Goal: Task Accomplishment & Management: Use online tool/utility

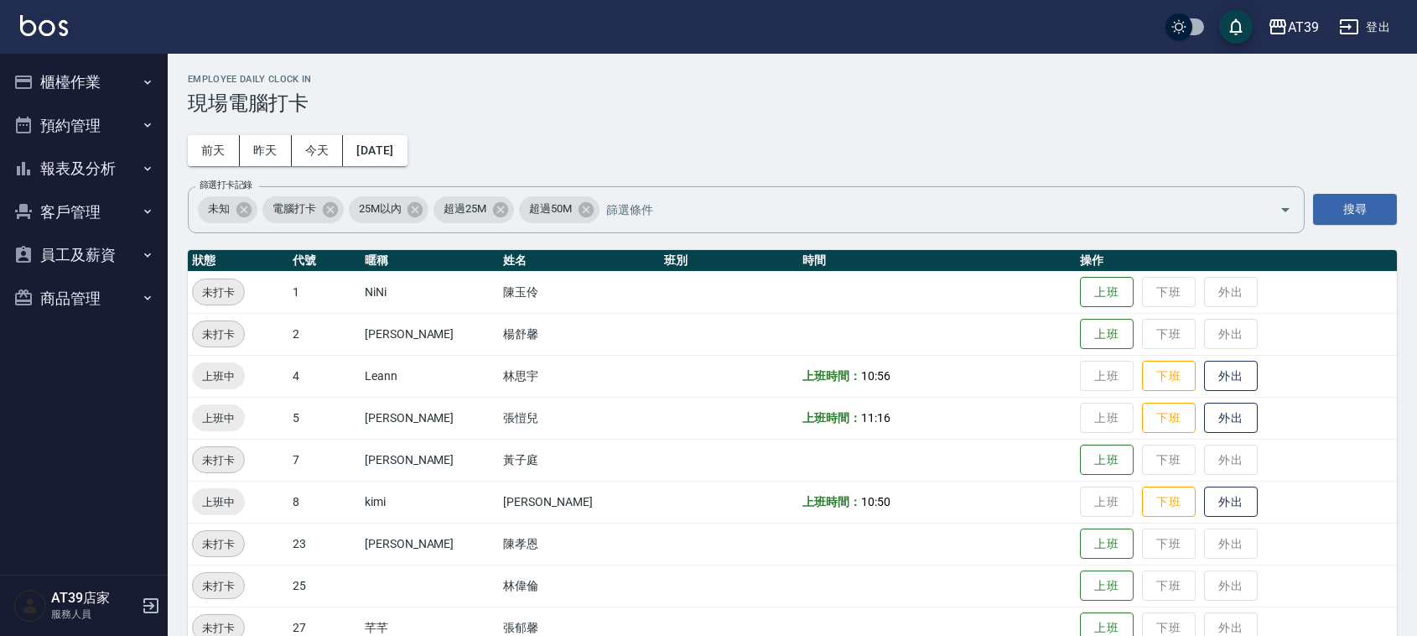
click at [99, 168] on button "報表及分析" at bounding box center [84, 169] width 154 height 44
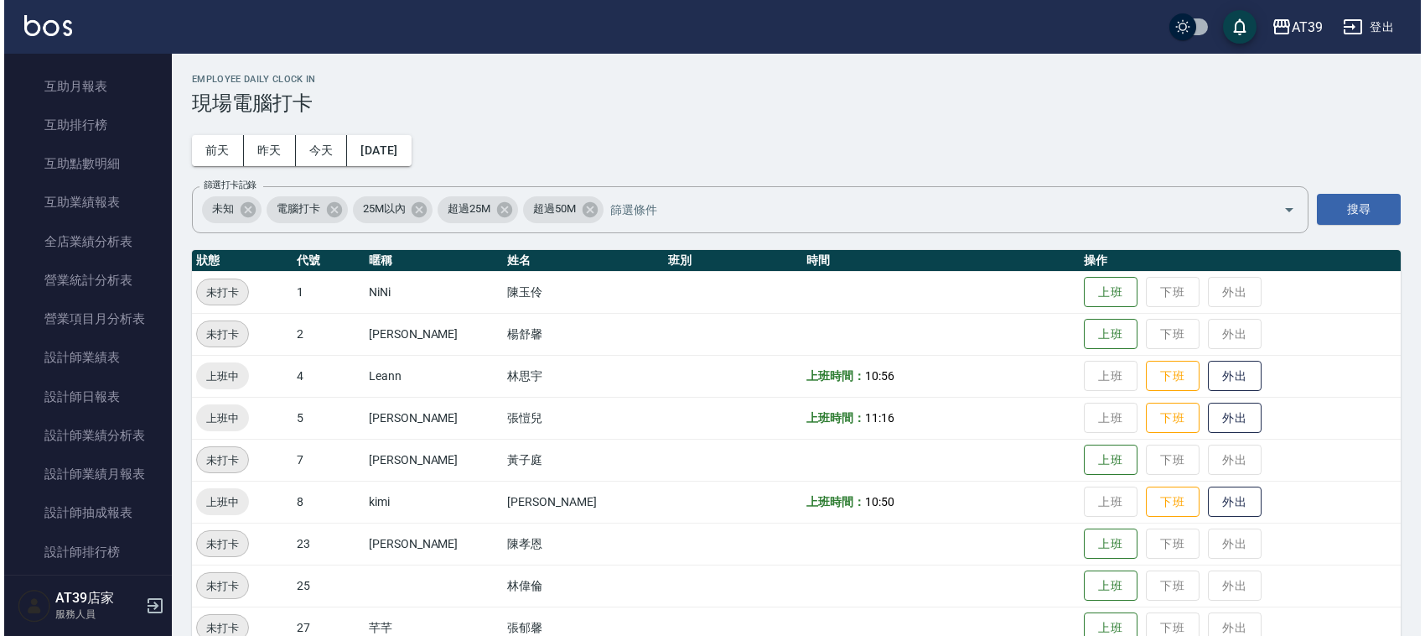
scroll to position [356, 0]
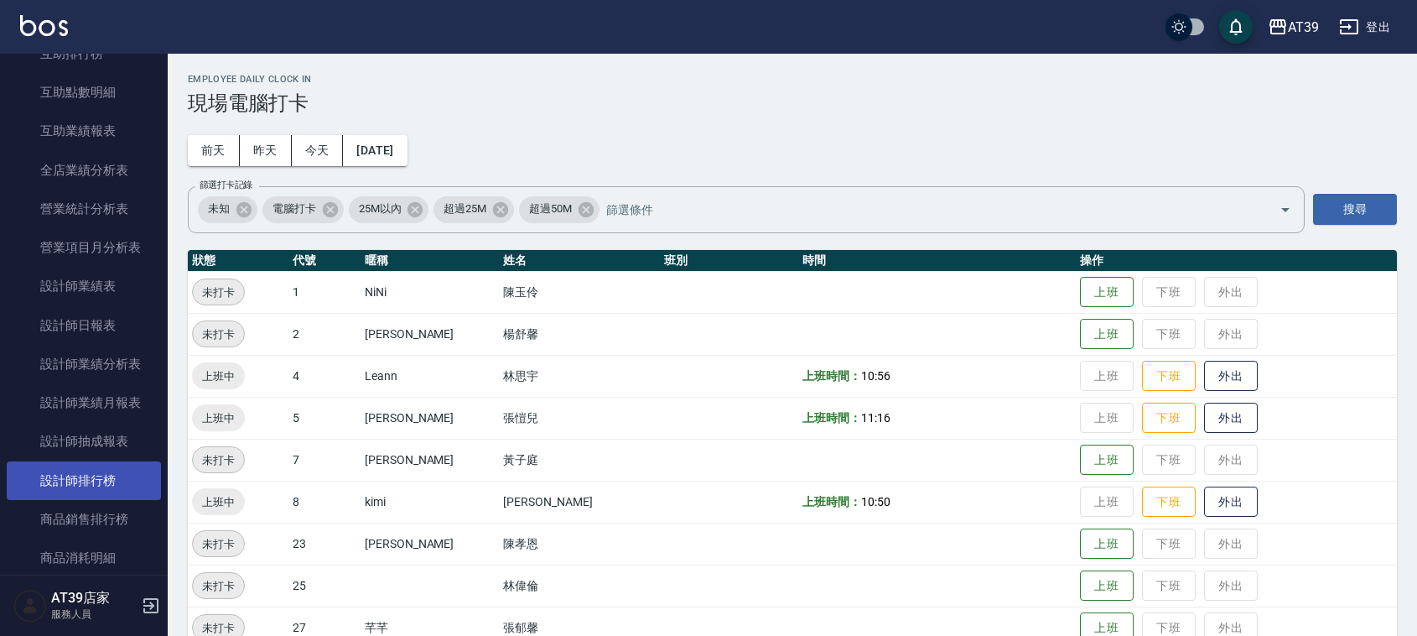
click at [136, 478] on link "設計師排行榜" at bounding box center [84, 480] width 154 height 39
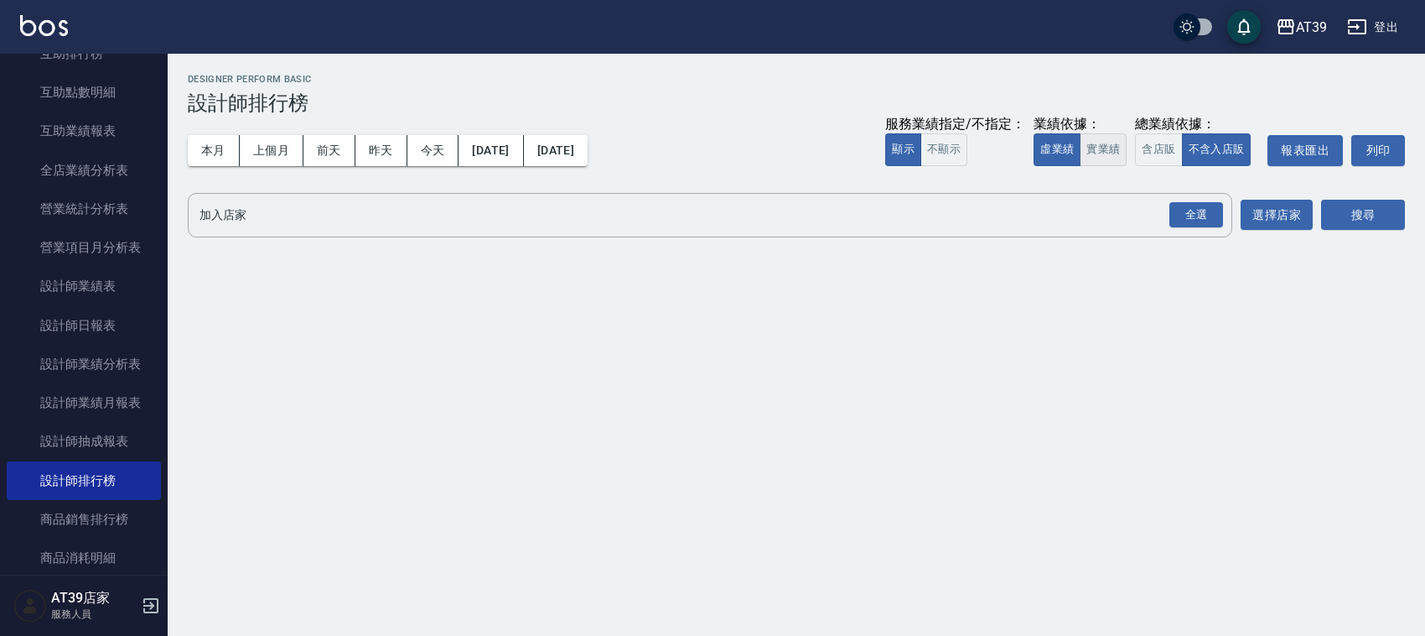
click at [1108, 155] on button "實業績" at bounding box center [1103, 149] width 47 height 33
click at [1195, 206] on div "全選" at bounding box center [1197, 215] width 54 height 26
click at [1379, 214] on button "搜尋" at bounding box center [1363, 215] width 84 height 31
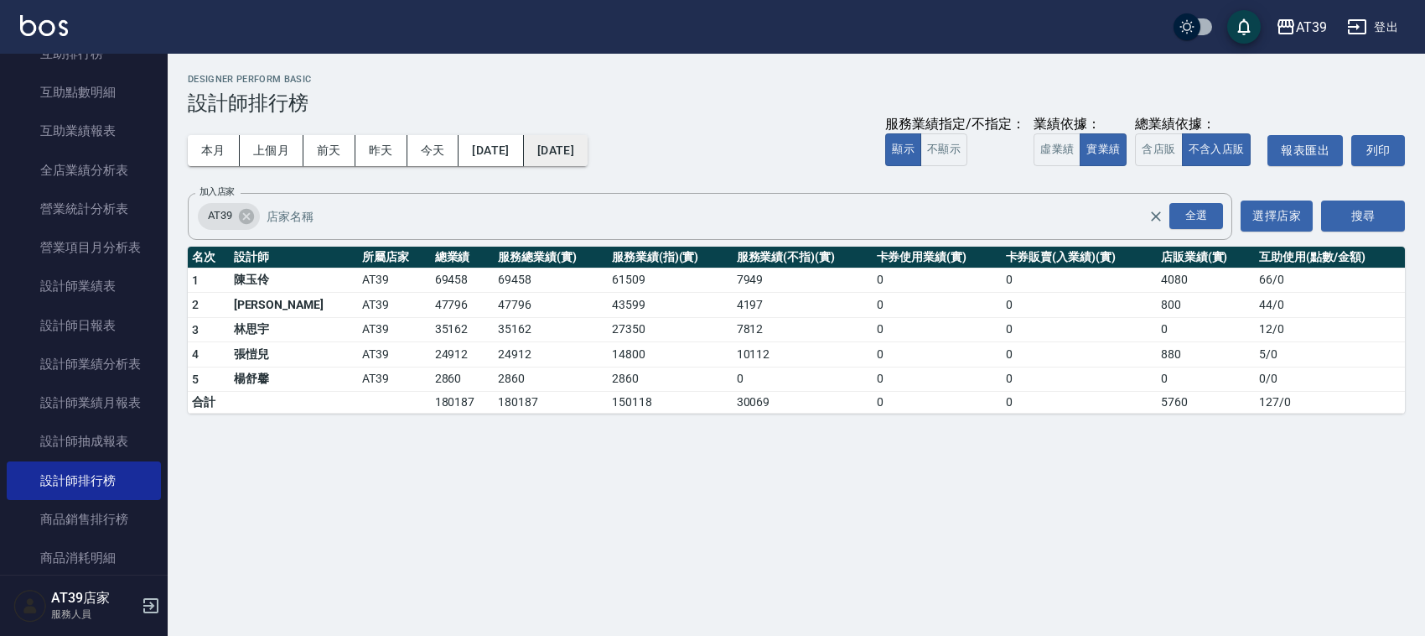
click at [588, 138] on button "2025/10/14" at bounding box center [556, 150] width 64 height 31
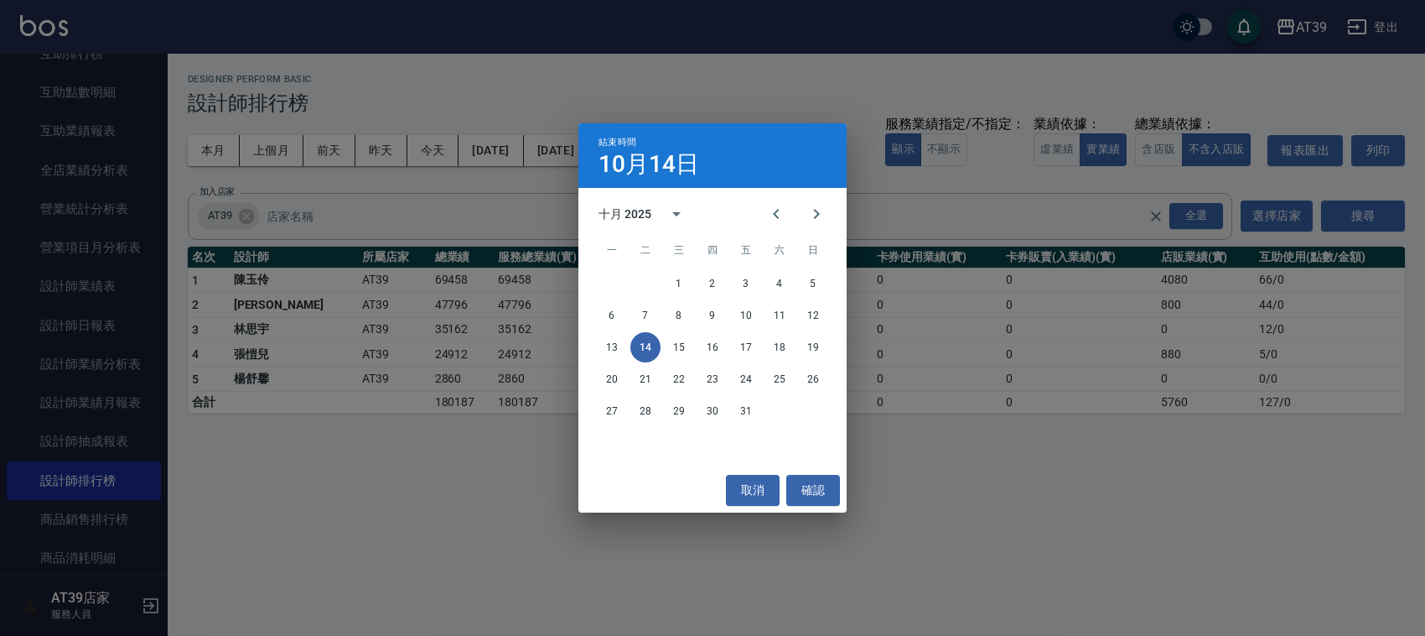
click at [424, 539] on div "結束時間 10月14日 十月 2025 一 二 三 四 五 六 日 1 2 3 4 5 6 7 8 9 10 11 12 13 14 15 16 17 18 …" at bounding box center [712, 318] width 1425 height 636
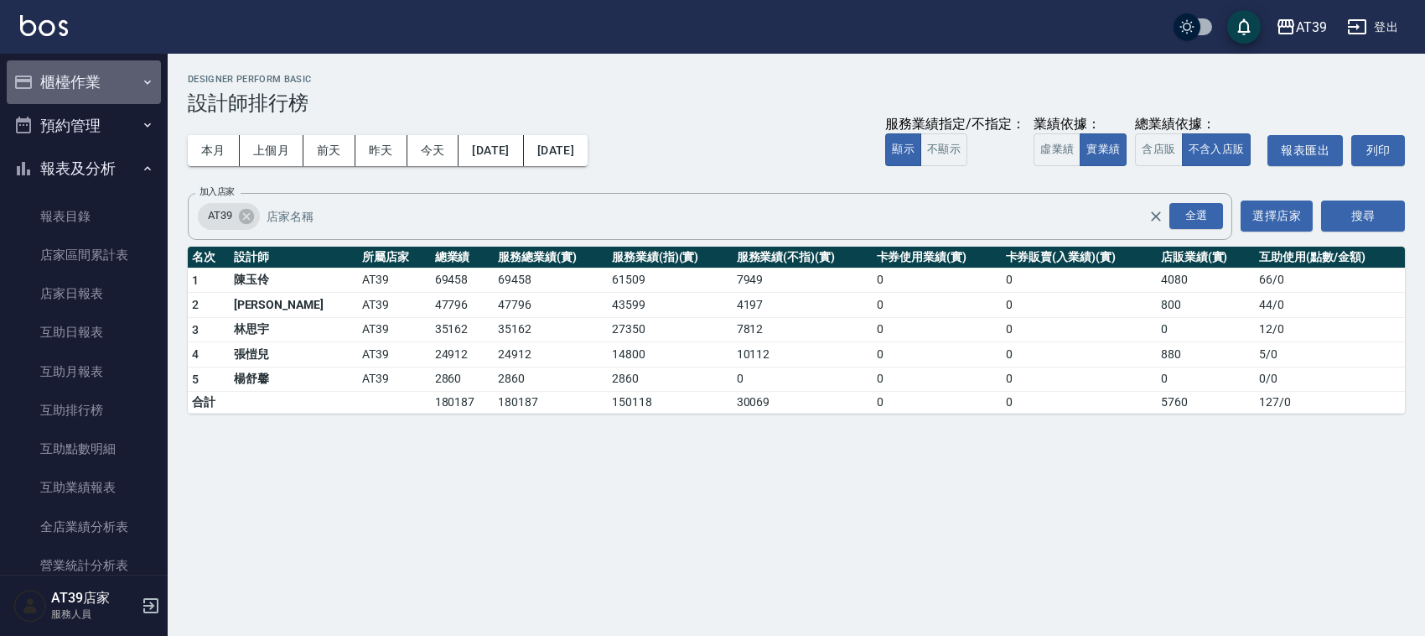
click at [107, 68] on button "櫃檯作業" at bounding box center [84, 82] width 154 height 44
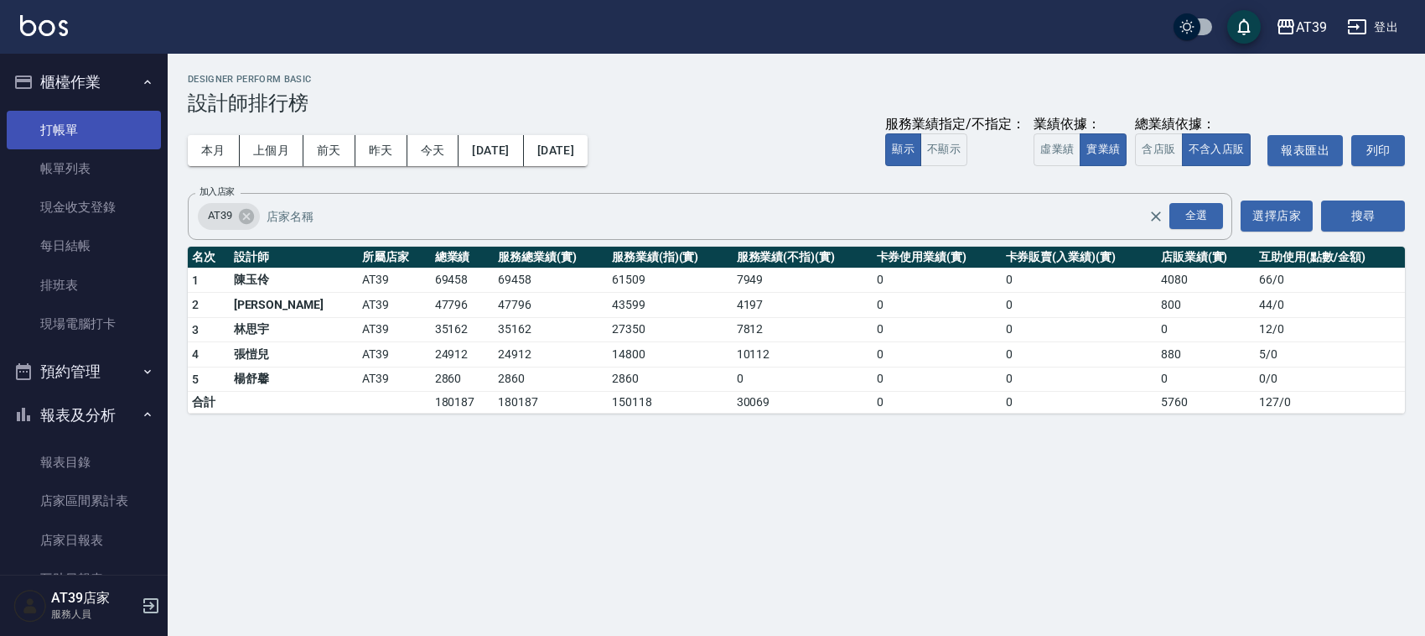
click at [93, 138] on link "打帳單" at bounding box center [84, 130] width 154 height 39
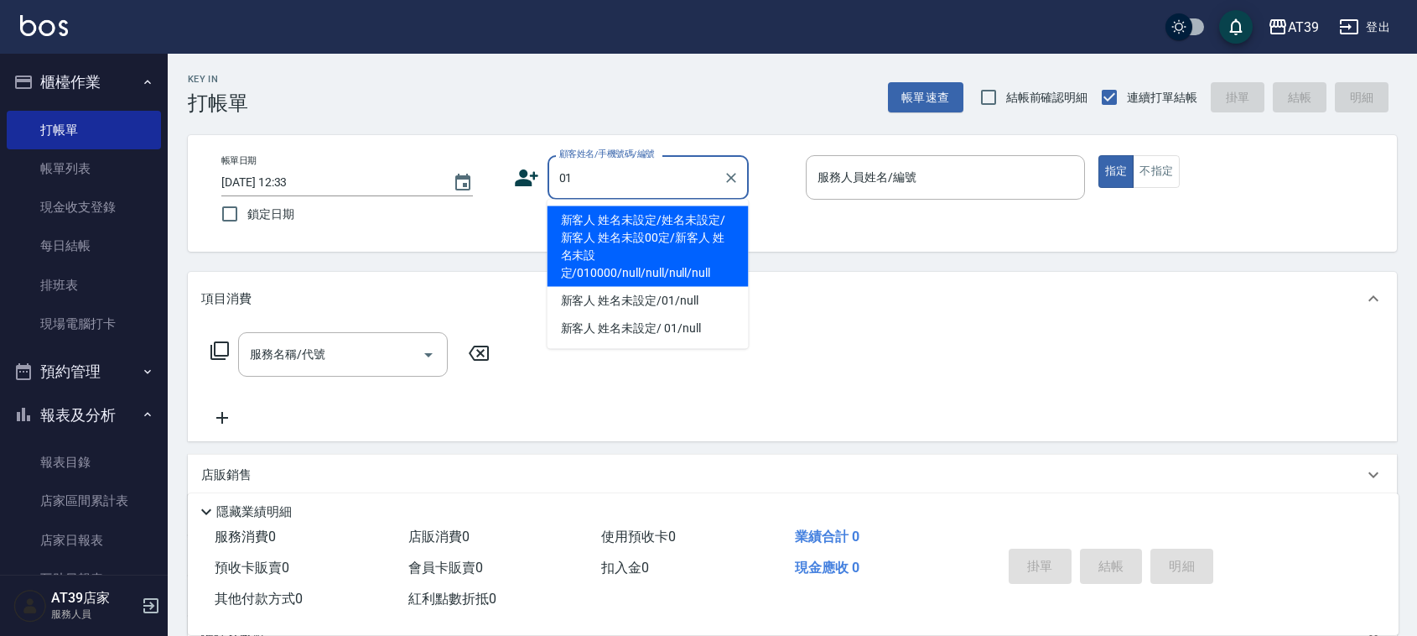
type input "新客人 姓名未設定/姓名未設定/新客人 姓名未設00定/新客人 姓名未設定/010000/null/null/null/null"
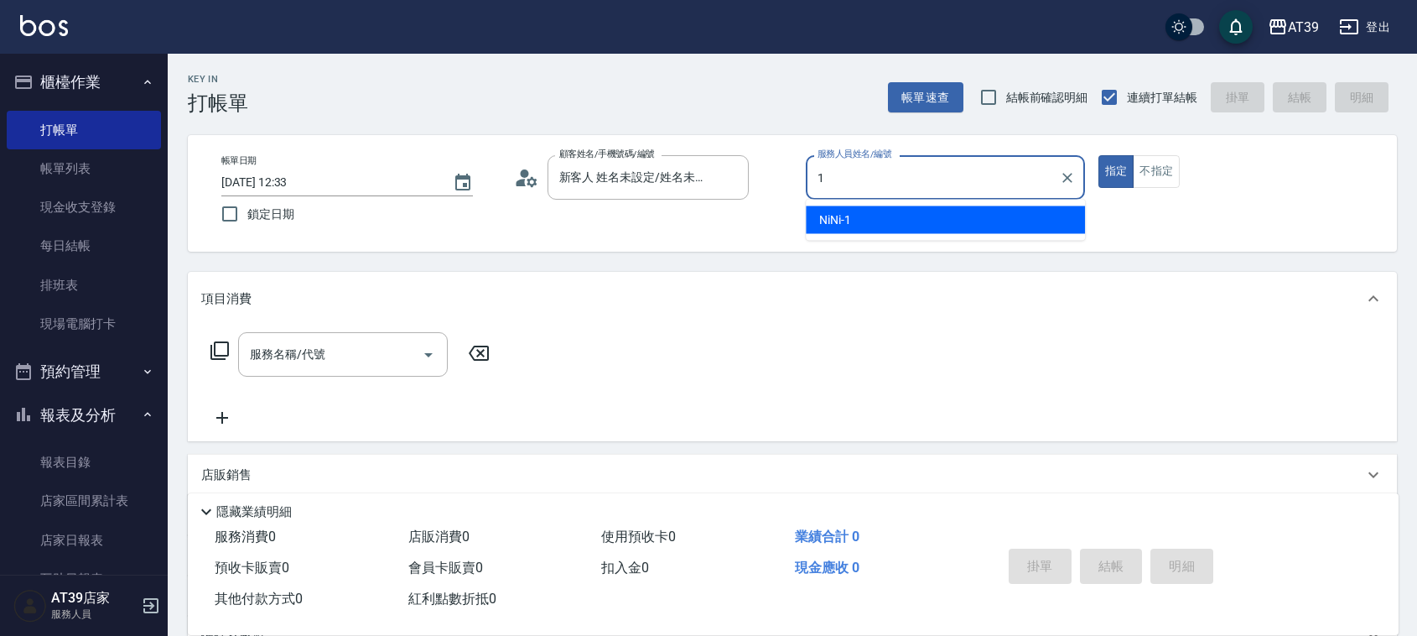
type input "NiNi-1"
type button "true"
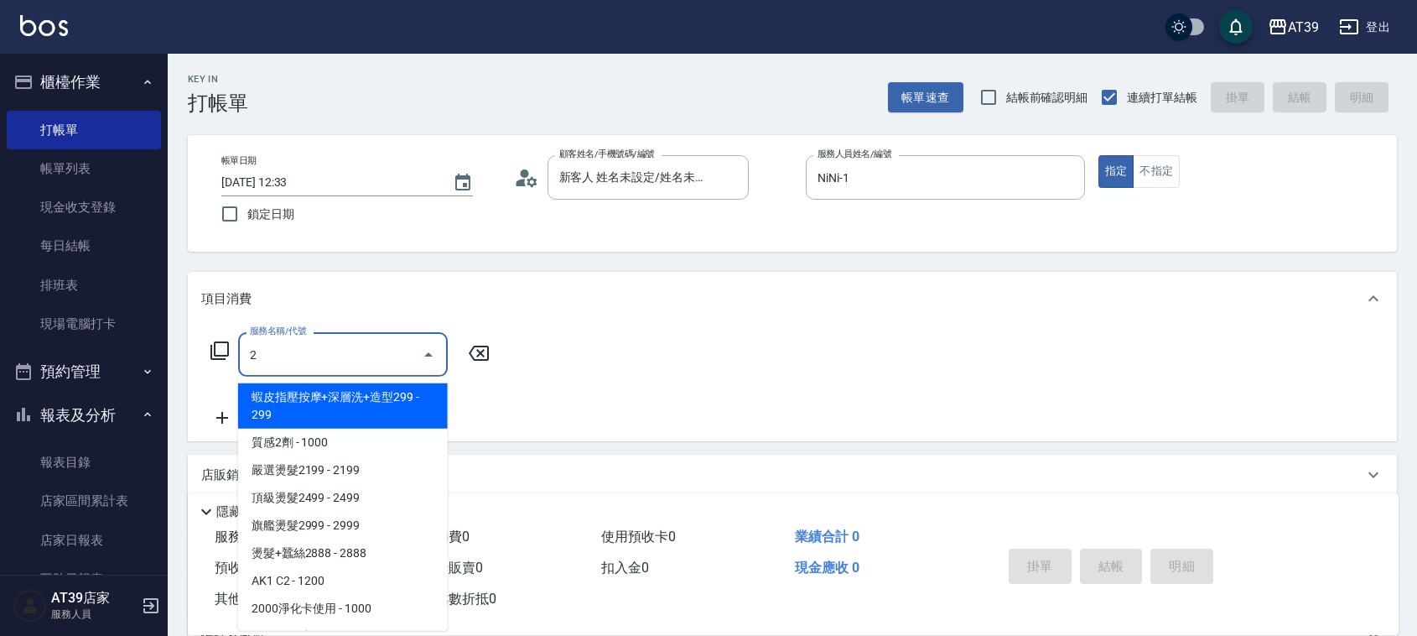
type input "20"
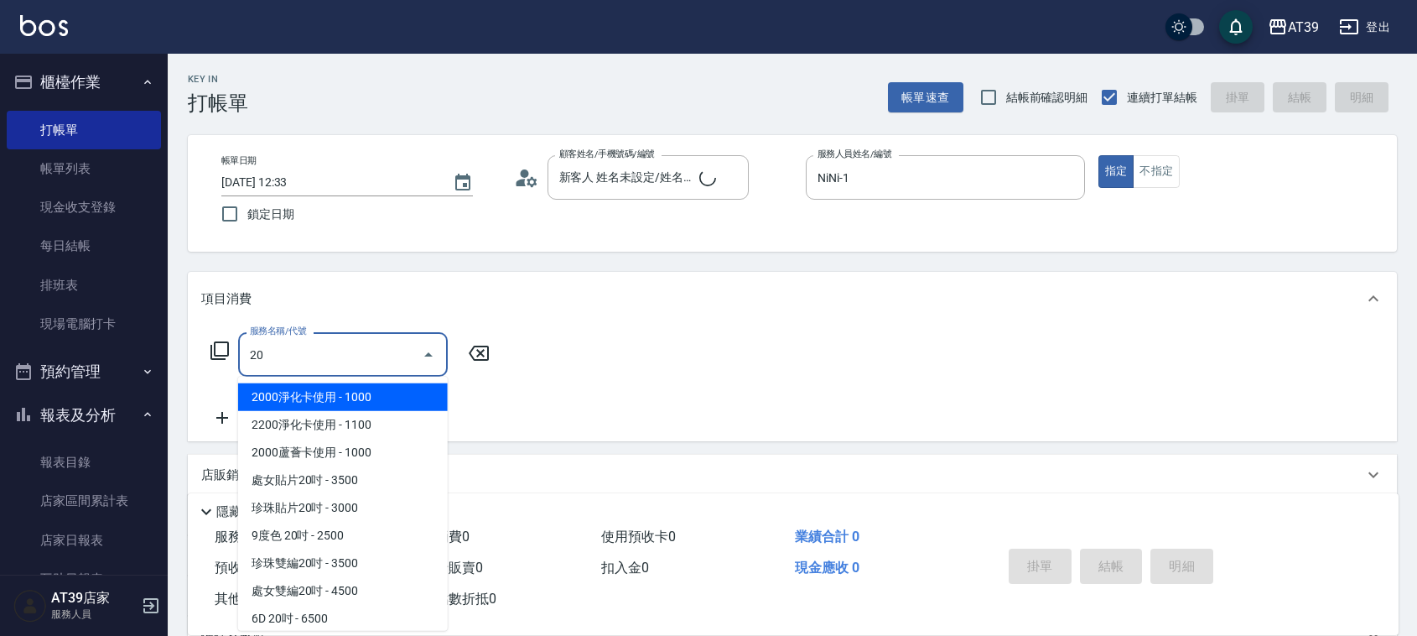
type input "新客人 姓名未設定/01/null"
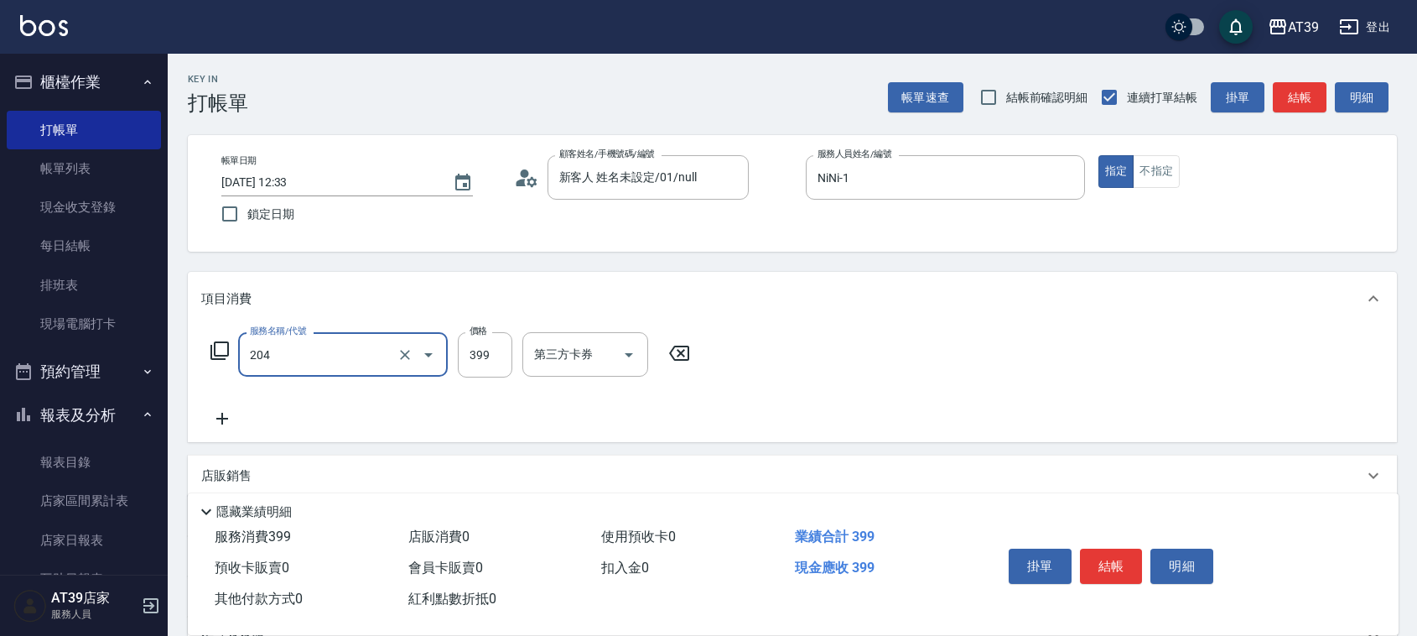
type input "A級洗+剪(204)"
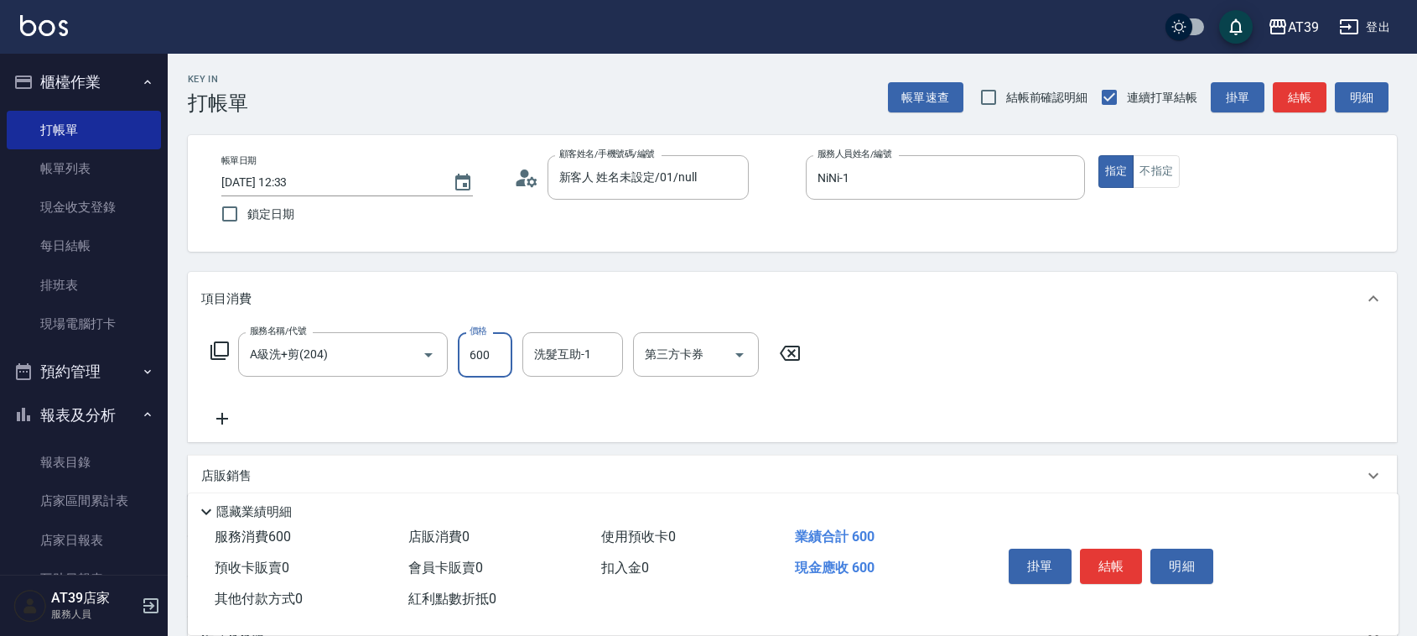
type input "600"
type input "饅頭-87"
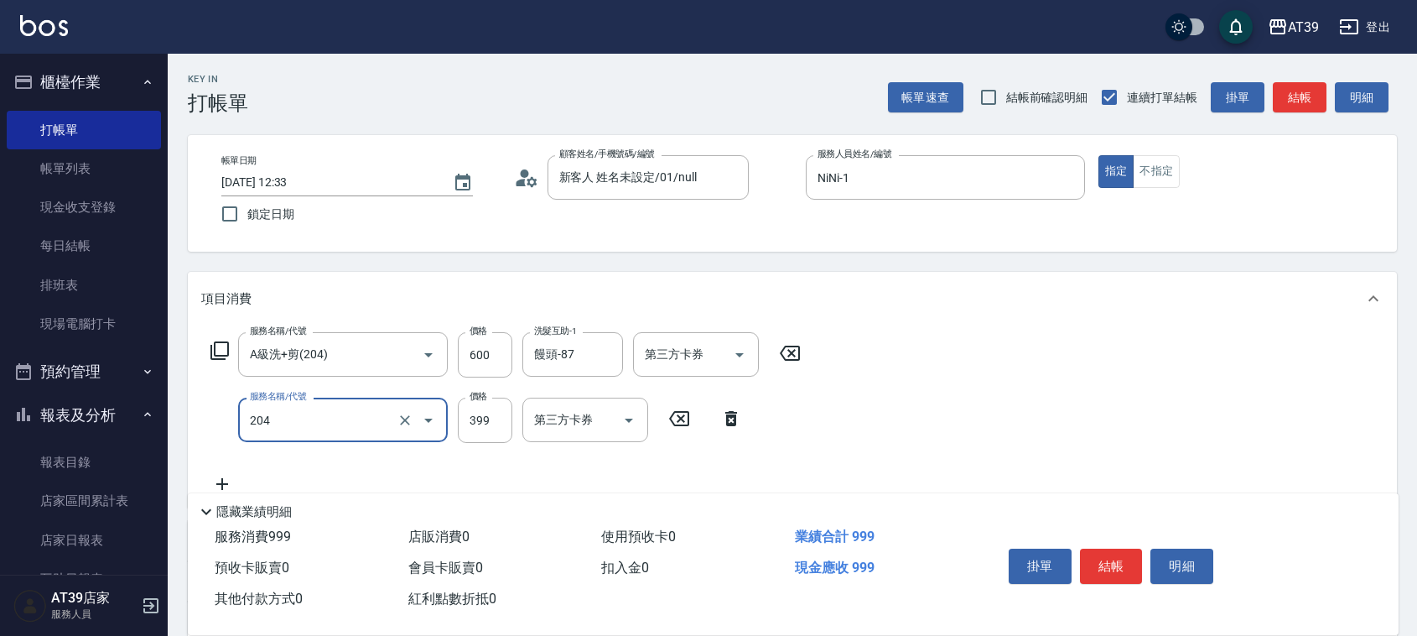
type input "A級洗+剪(204)"
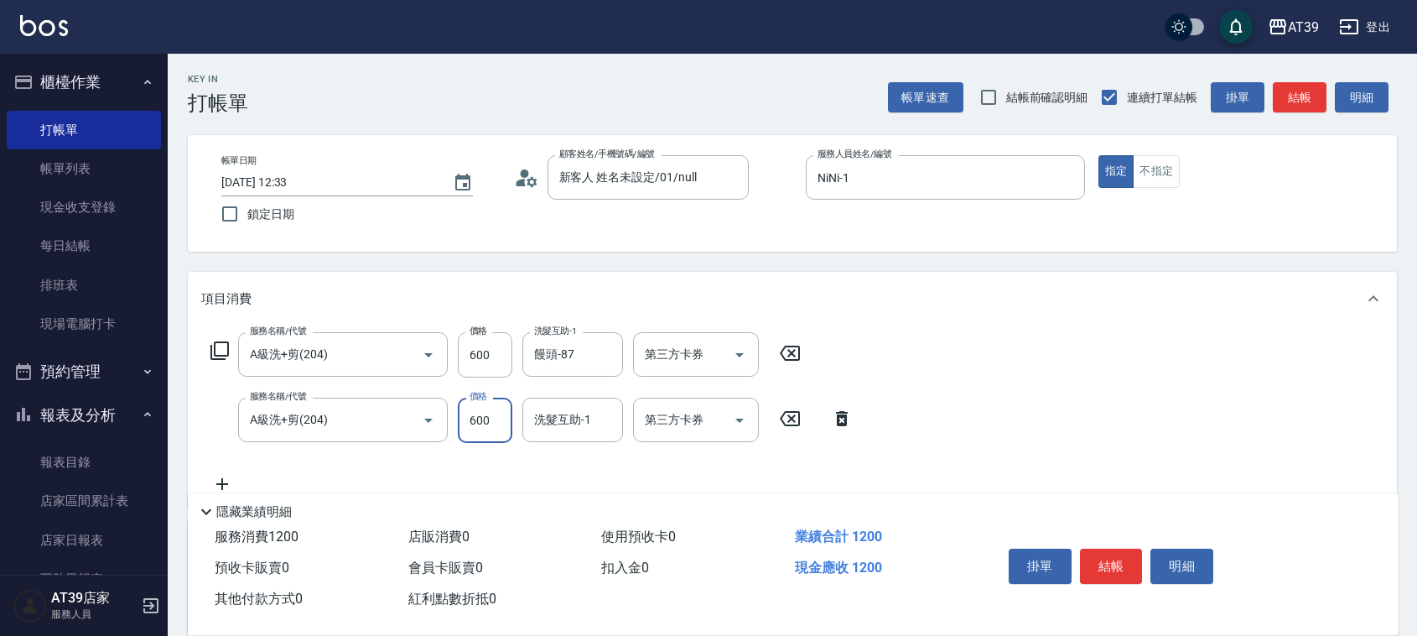
type input "600"
type input "饅頭-87"
click at [1293, 90] on button "結帳" at bounding box center [1300, 97] width 54 height 31
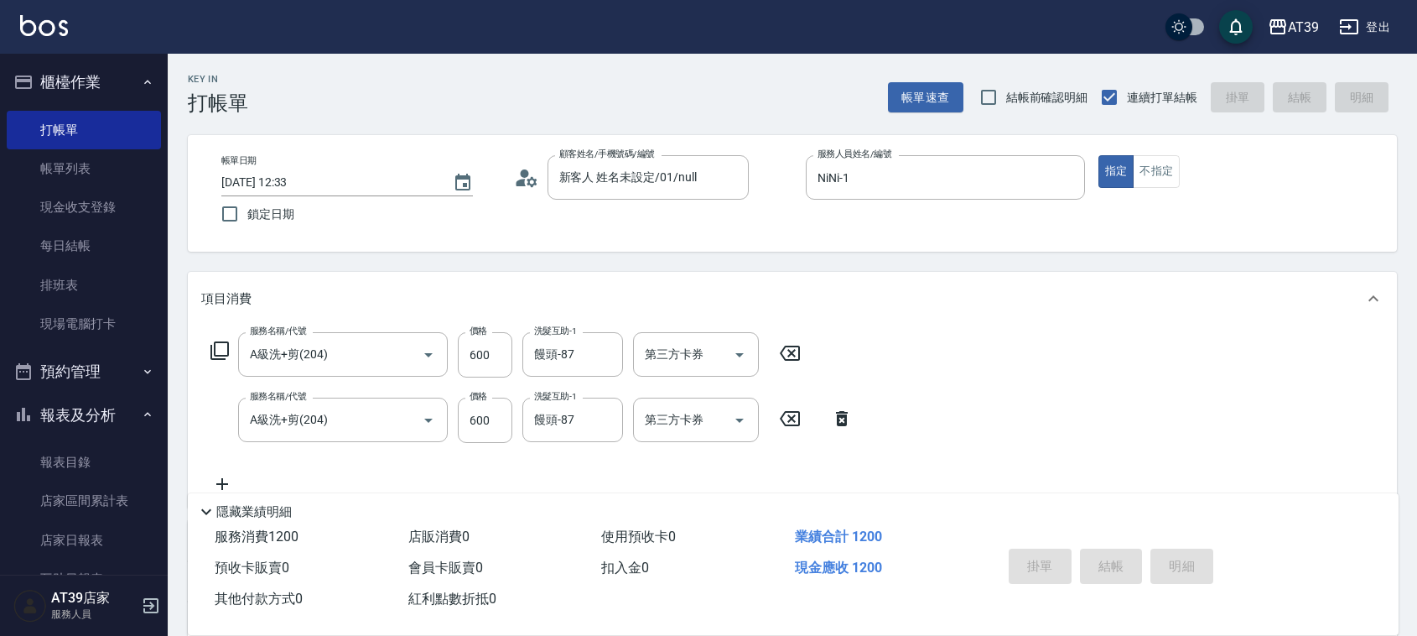
type input "2025/10/14 12:34"
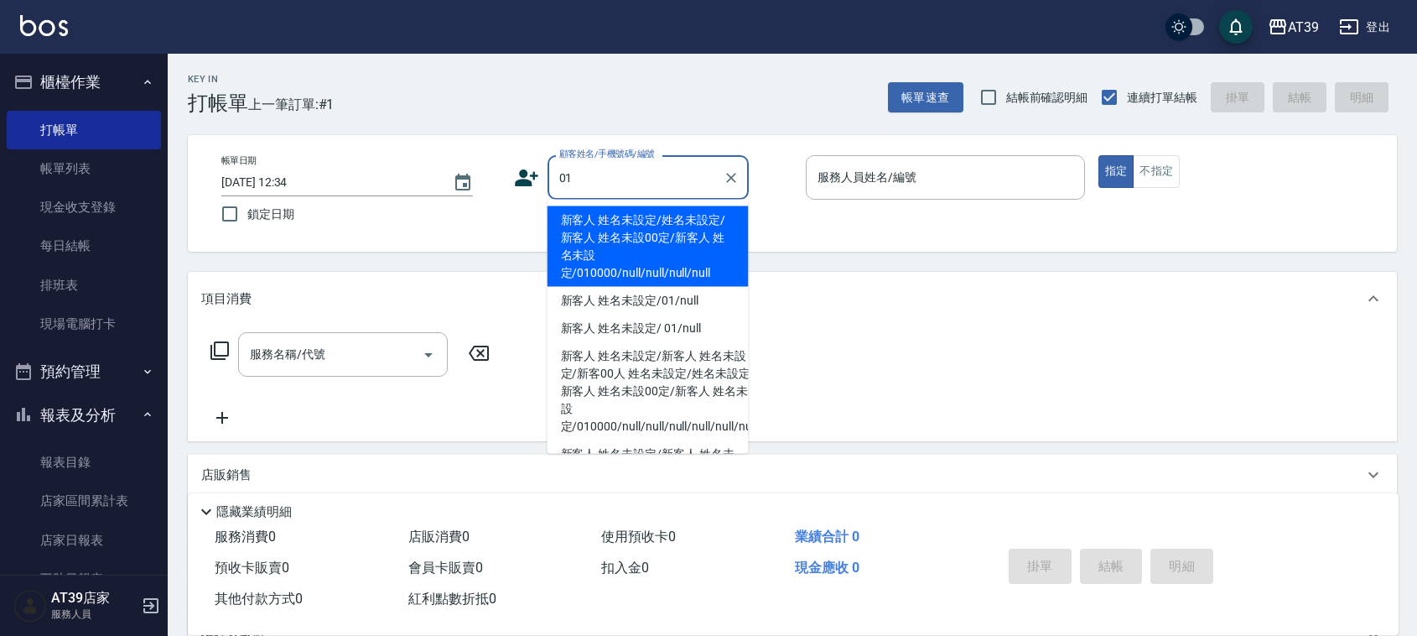
type input "新客人 姓名未設定/姓名未設定/新客人 姓名未設00定/新客人 姓名未設定/010000/null/null/null/null"
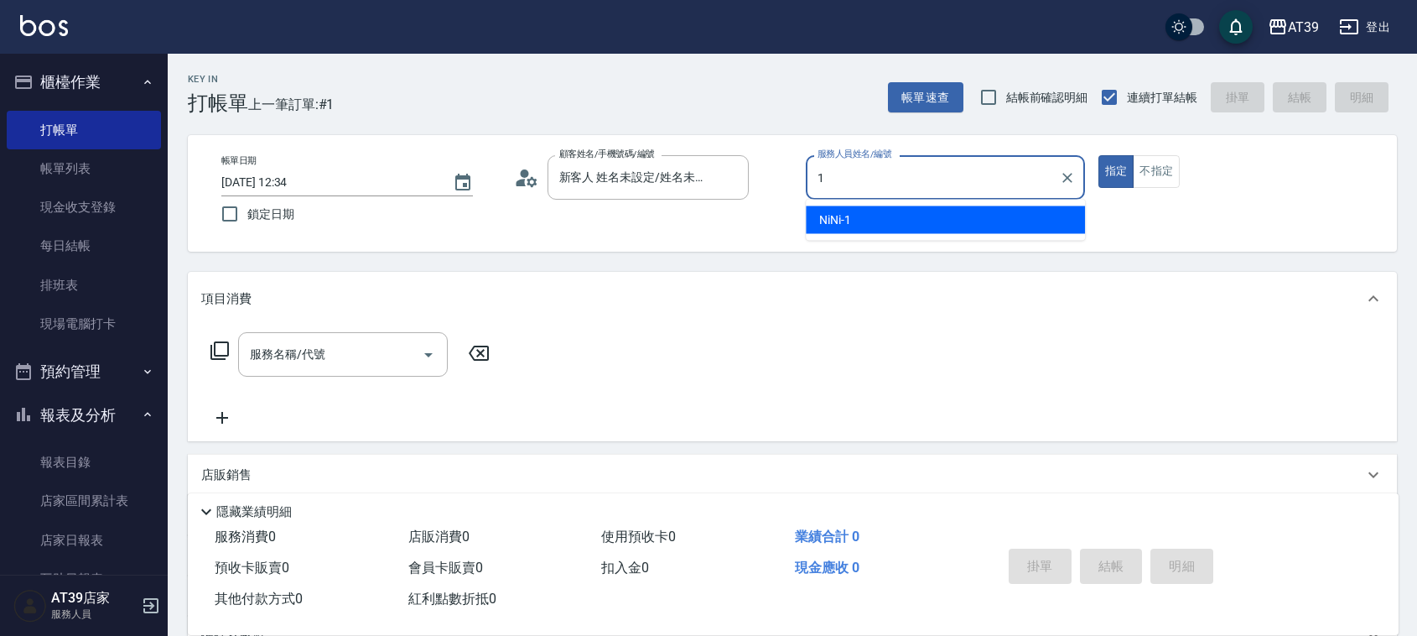
type input "NiNi-1"
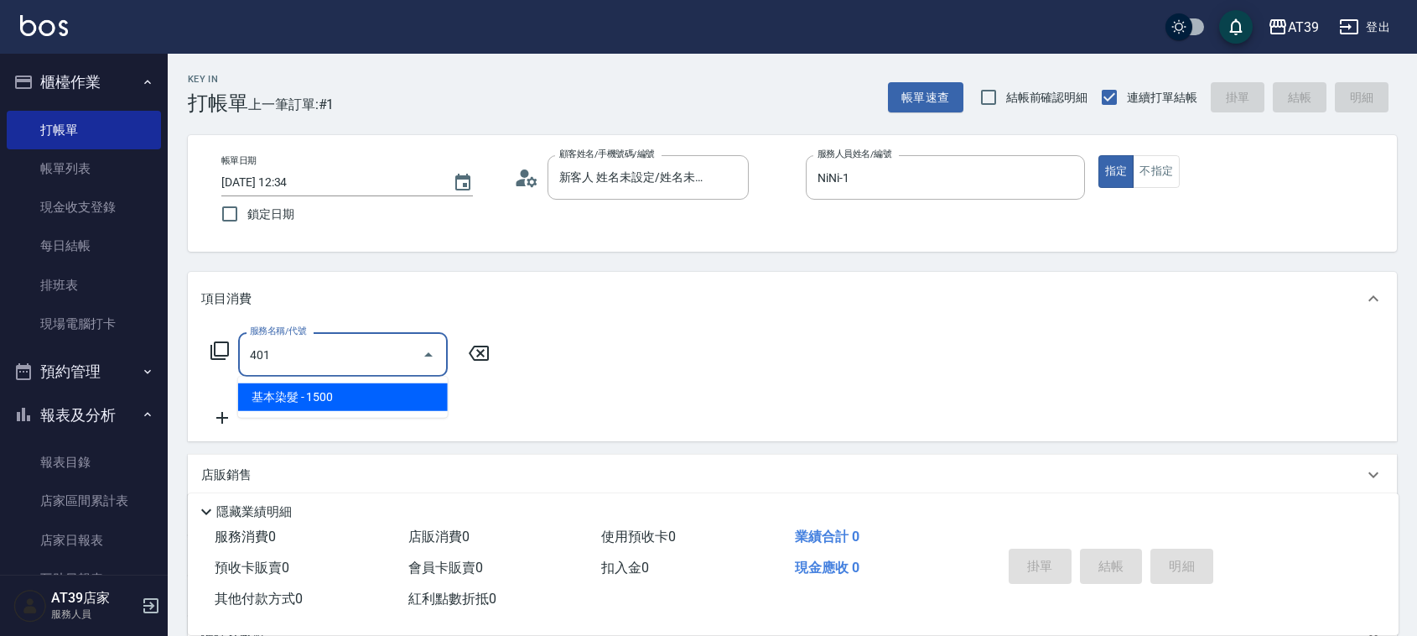
type input "基本染髮(401)"
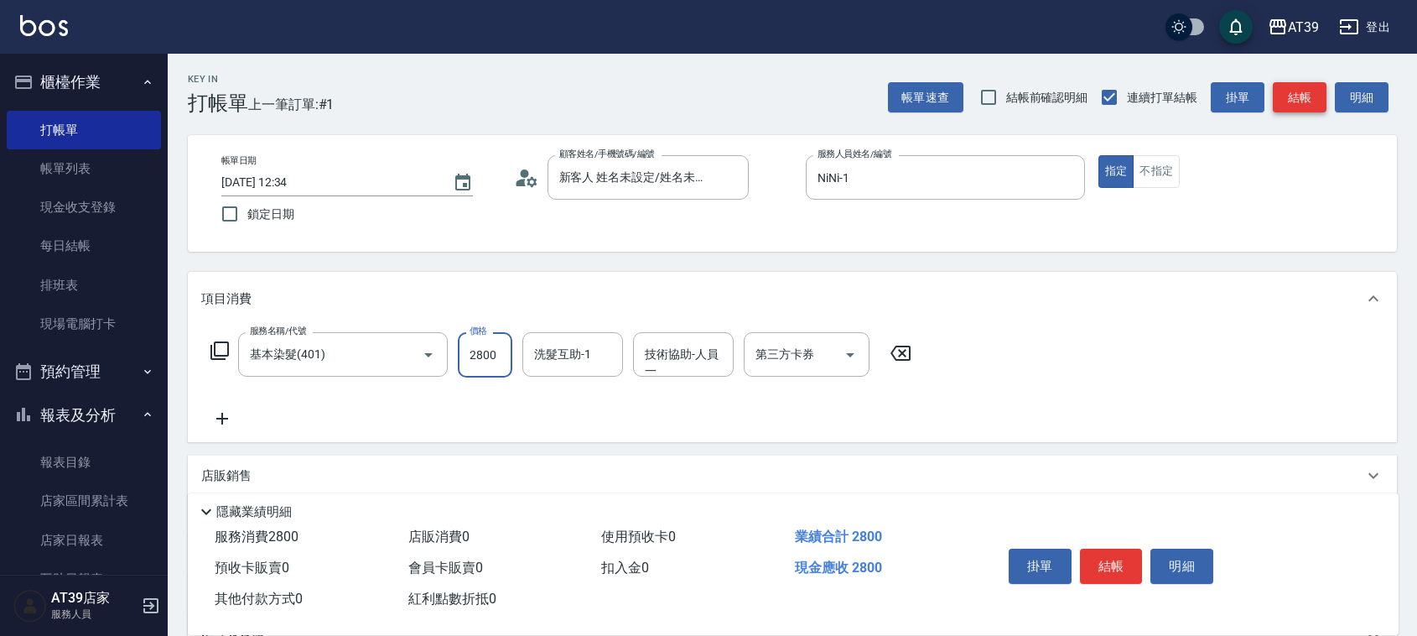
type input "2800"
type input "饅頭-87"
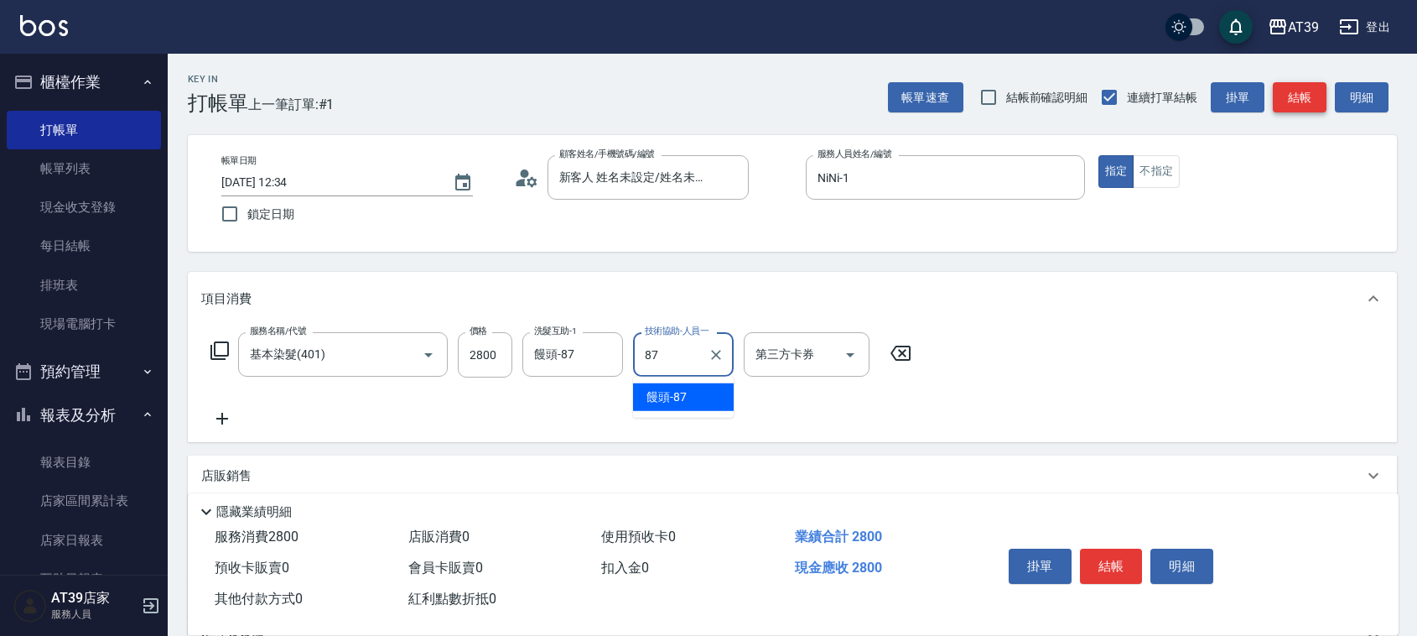
type input "饅頭-87"
click at [1293, 90] on button "結帳" at bounding box center [1300, 97] width 54 height 31
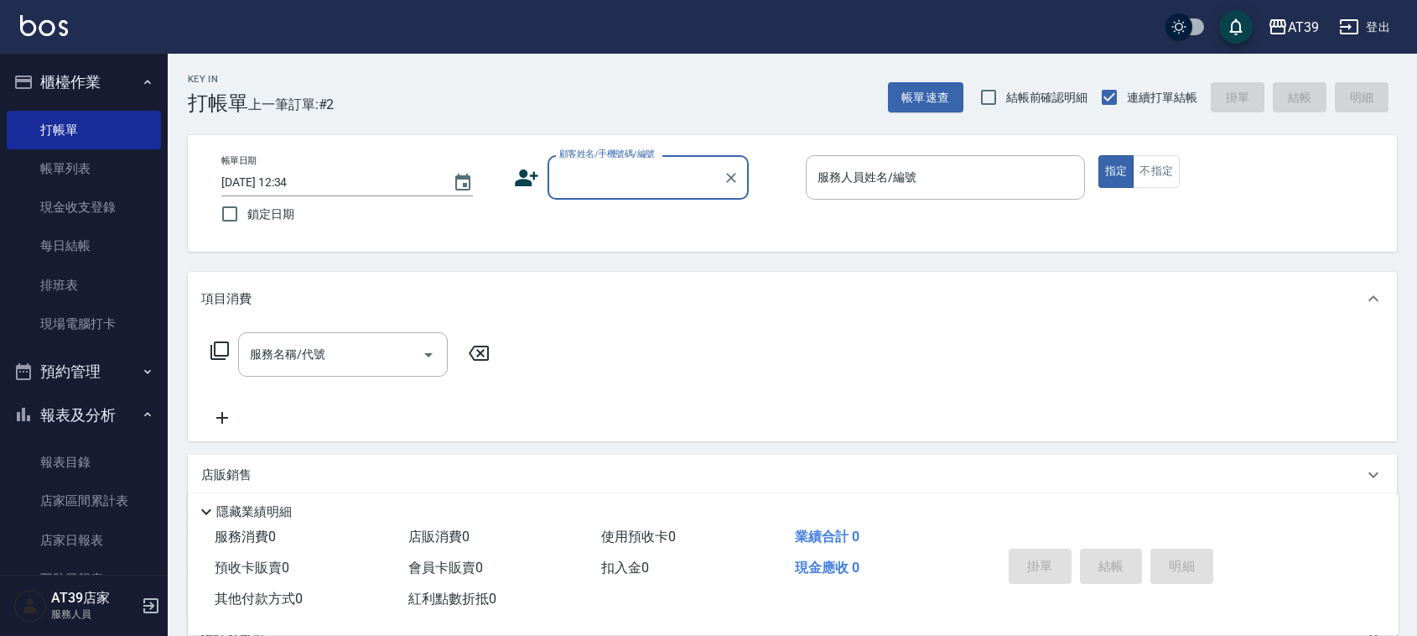
click at [799, 64] on div "Key In 打帳單 上一筆訂單:#2 帳單速查 結帳前確認明細 連續打單結帳 掛單 結帳 明細" at bounding box center [782, 84] width 1229 height 61
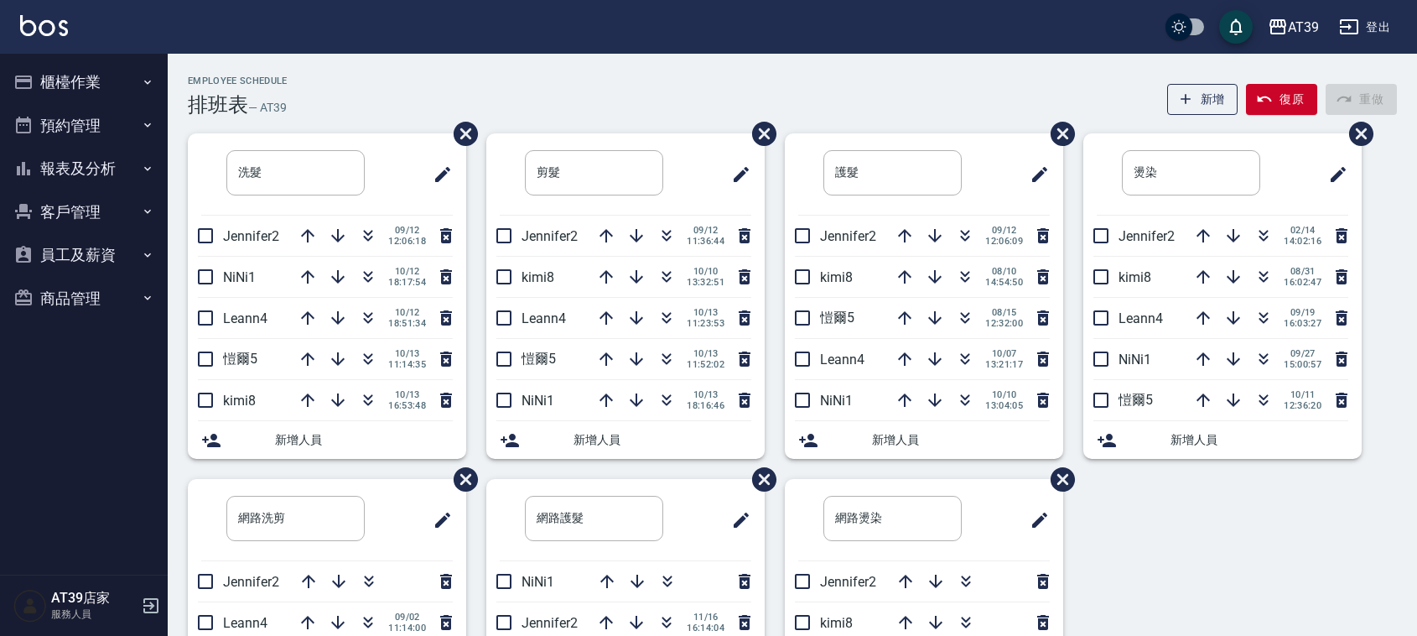
drag, startPoint x: 589, startPoint y: 88, endPoint x: 1251, endPoint y: 558, distance: 811.7
click at [1251, 558] on div "Employee Schedule 排班表 — AT39 新增 復原 重做 洗髮 ​ Jennifer2 [DATE] 12:06:18 NiNi1 [DAT…" at bounding box center [792, 449] width 1249 height 749
click at [1251, 558] on div "洗髮 ​ Jennifer2 [DATE] 12:06:18 NiNi1 [DATE] 18:17:54 Leann4 [DATE] 18:51:34 [PE…" at bounding box center [782, 478] width 1229 height 691
click at [392, 52] on div "AT39 登出" at bounding box center [708, 27] width 1417 height 54
drag, startPoint x: 181, startPoint y: 78, endPoint x: 289, endPoint y: 98, distance: 110.0
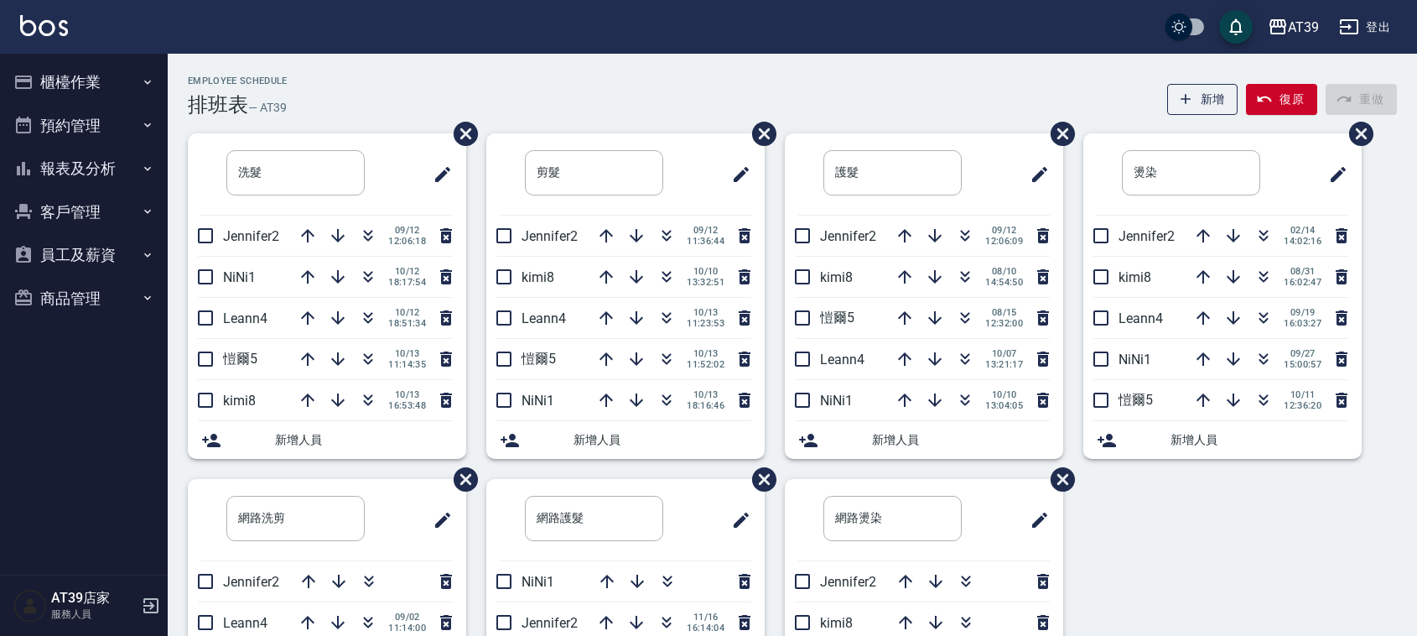
click at [289, 98] on div "Employee Schedule 排班表 — AT39 新增 復原 重做 洗髮 ​ Jennifer2 [DATE] 12:06:18 NiNi1 [DAT…" at bounding box center [792, 449] width 1249 height 749
click at [289, 99] on div "Employee Schedule 排班表 — AT39 新增 復原 重做" at bounding box center [792, 95] width 1209 height 41
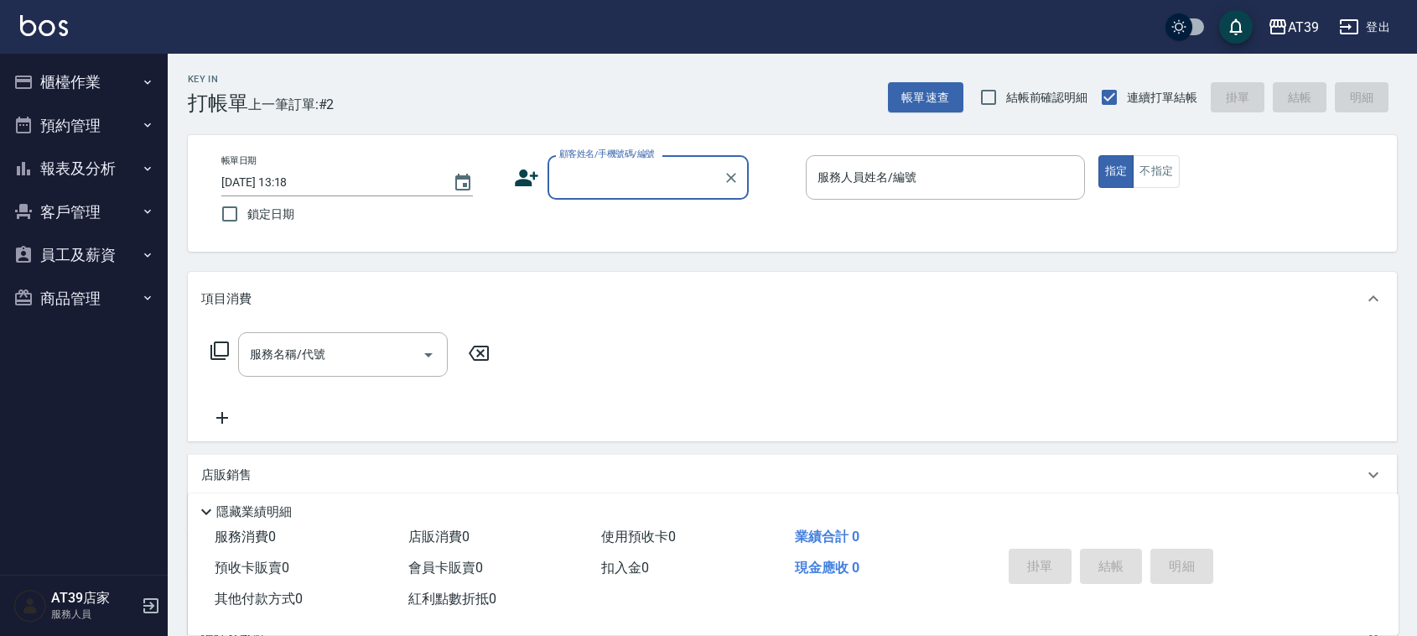
click at [48, 190] on button "客戶管理" at bounding box center [84, 212] width 154 height 44
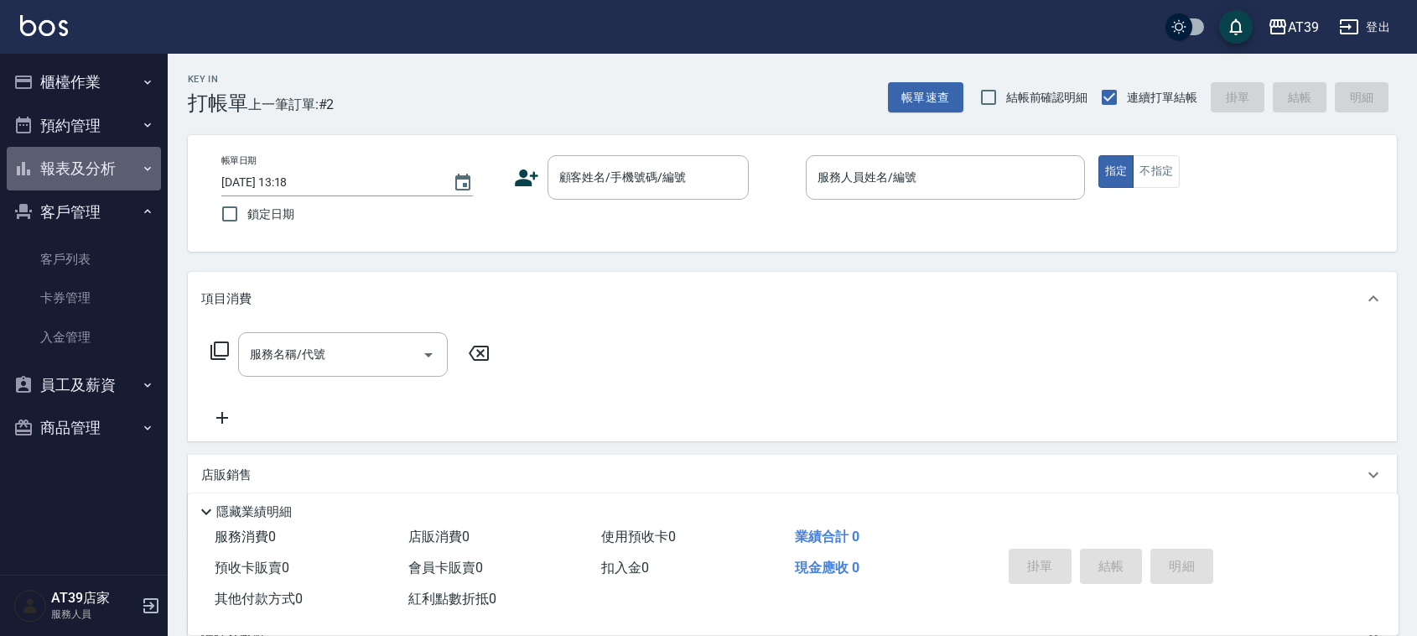
click at [53, 178] on button "報表及分析" at bounding box center [84, 169] width 154 height 44
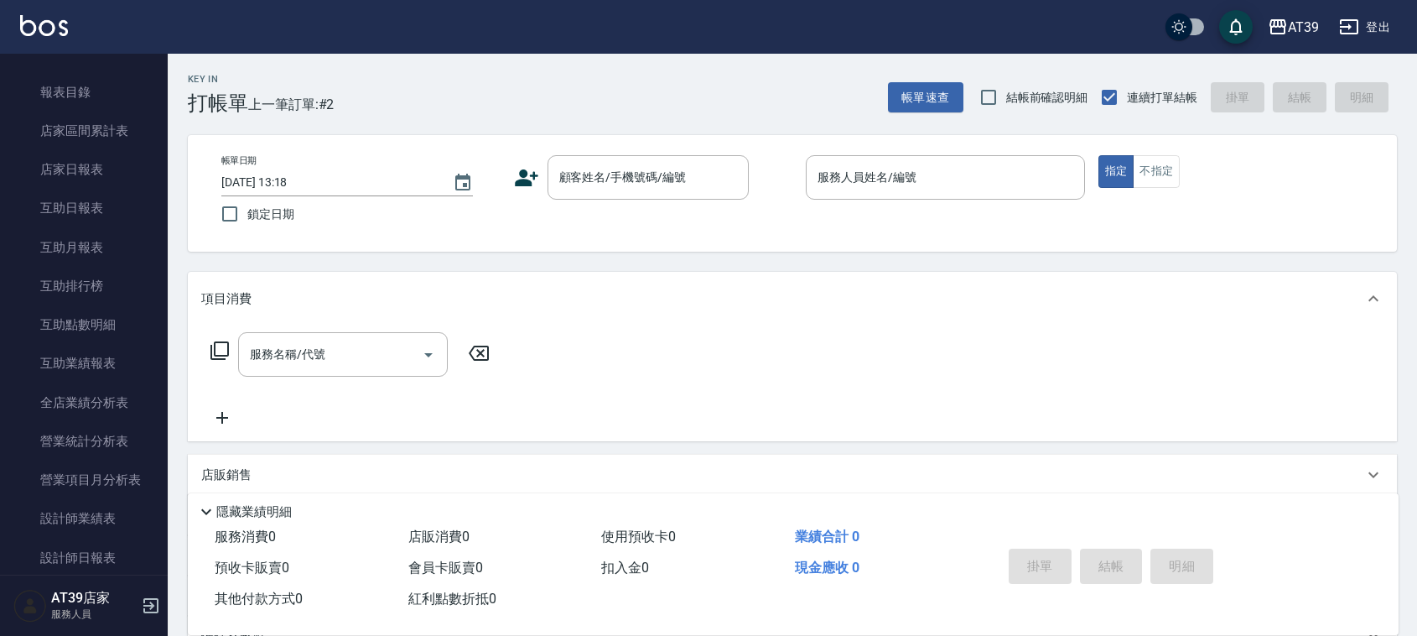
scroll to position [210, 0]
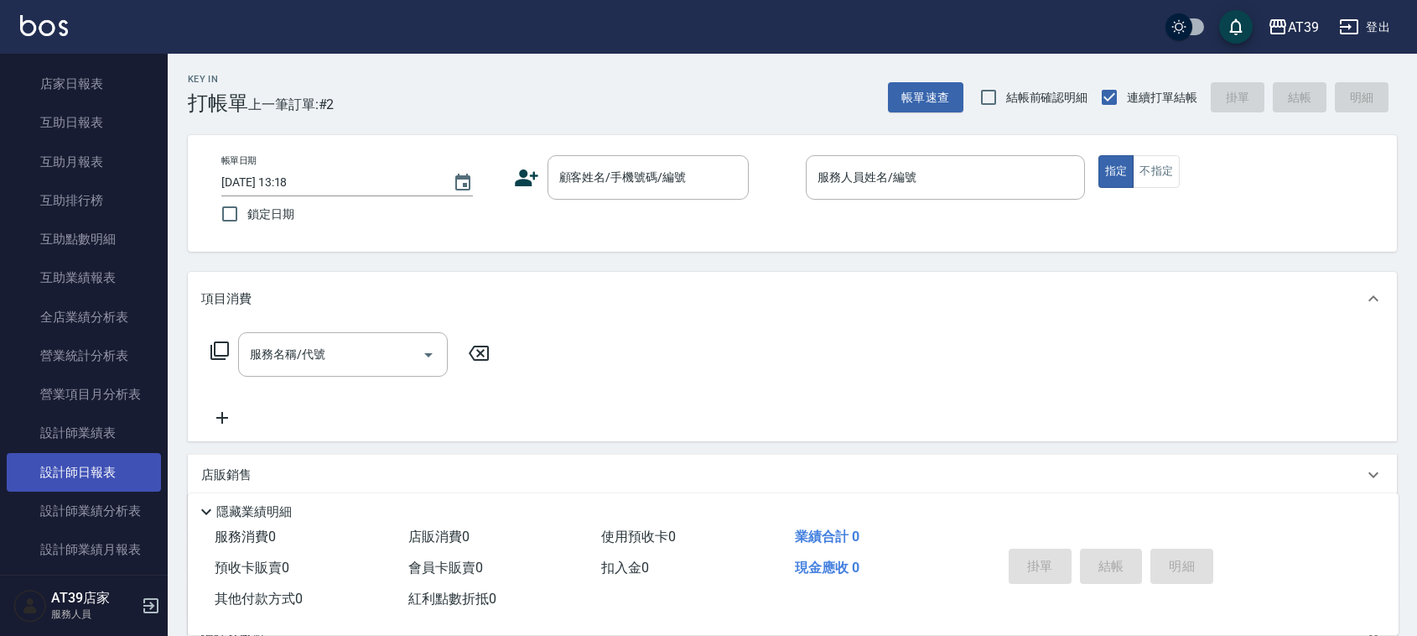
click at [64, 472] on link "設計師日報表" at bounding box center [84, 472] width 154 height 39
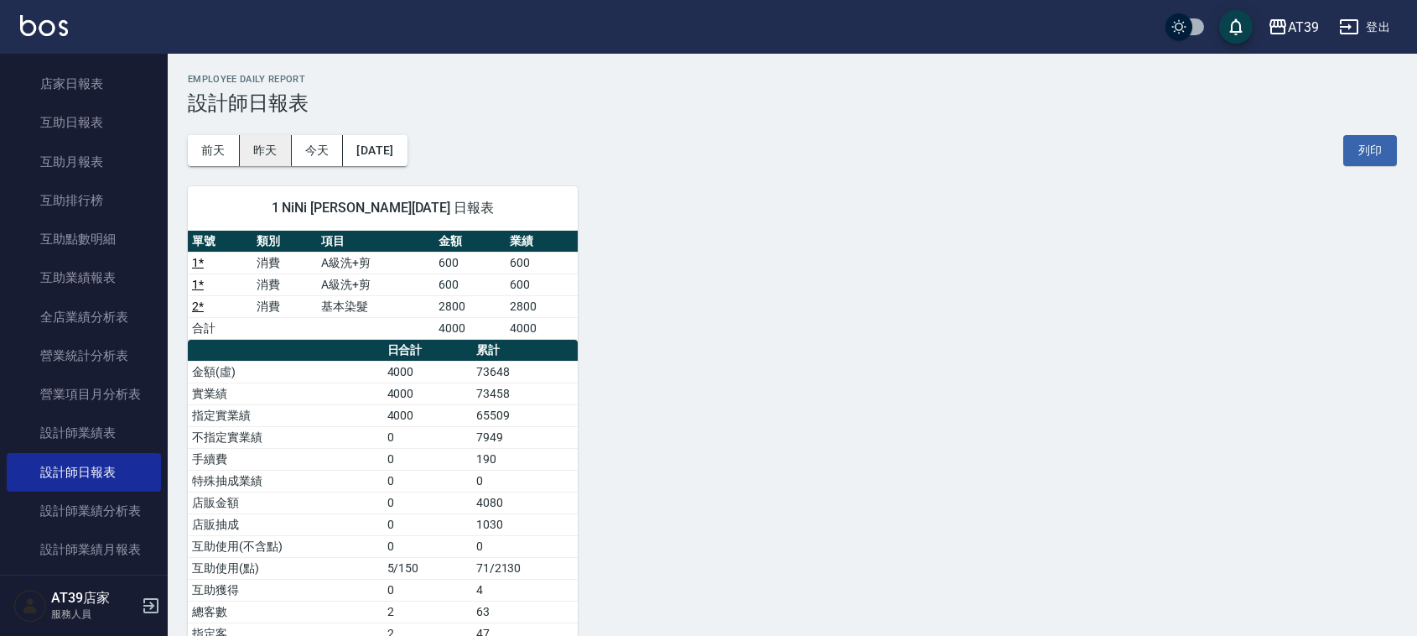
click at [283, 140] on button "昨天" at bounding box center [266, 150] width 52 height 31
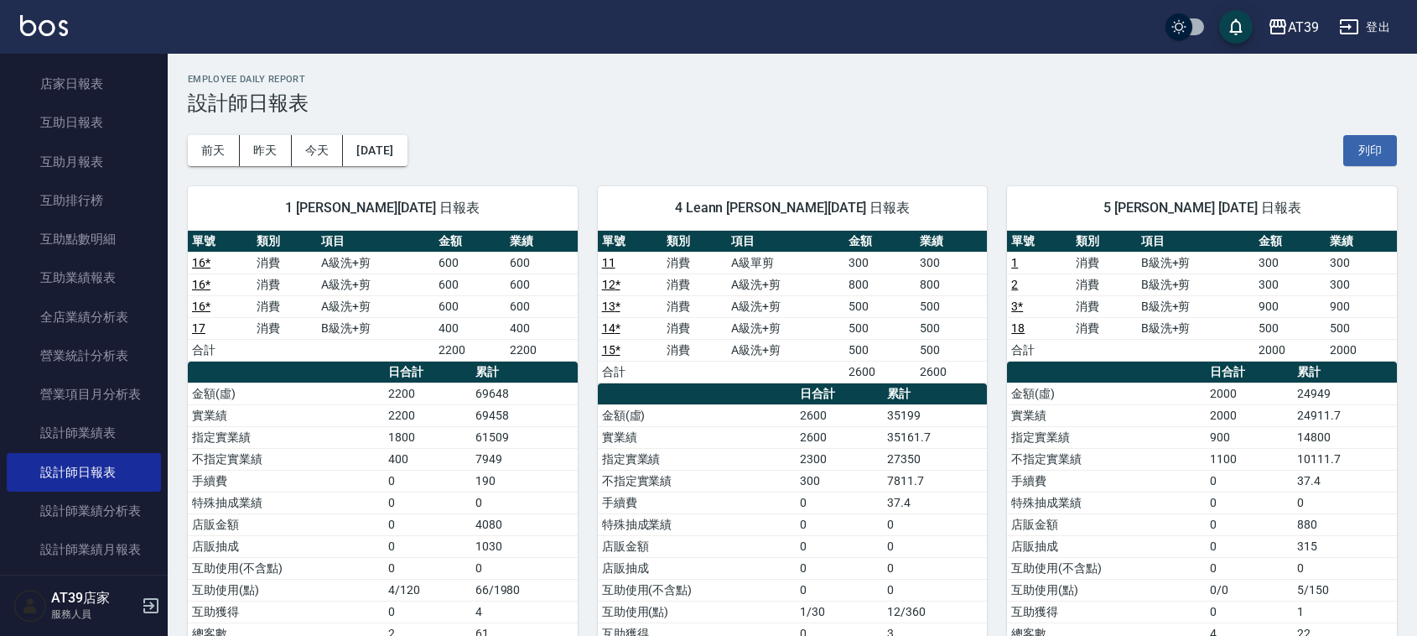
drag, startPoint x: 1291, startPoint y: 392, endPoint x: 1185, endPoint y: 204, distance: 216.6
click at [1243, 299] on div "單號 類別 項目 金額 業績 1 消費 B級洗+剪 300 300 2 消費 B級洗+剪 300 300 3 * 消費 B級洗+剪 900 900 18 消費…" at bounding box center [1202, 492] width 390 height 523
click at [1182, 216] on div "5 愷爾 張愷兒 10/13/2025 日報表" at bounding box center [1202, 208] width 390 height 44
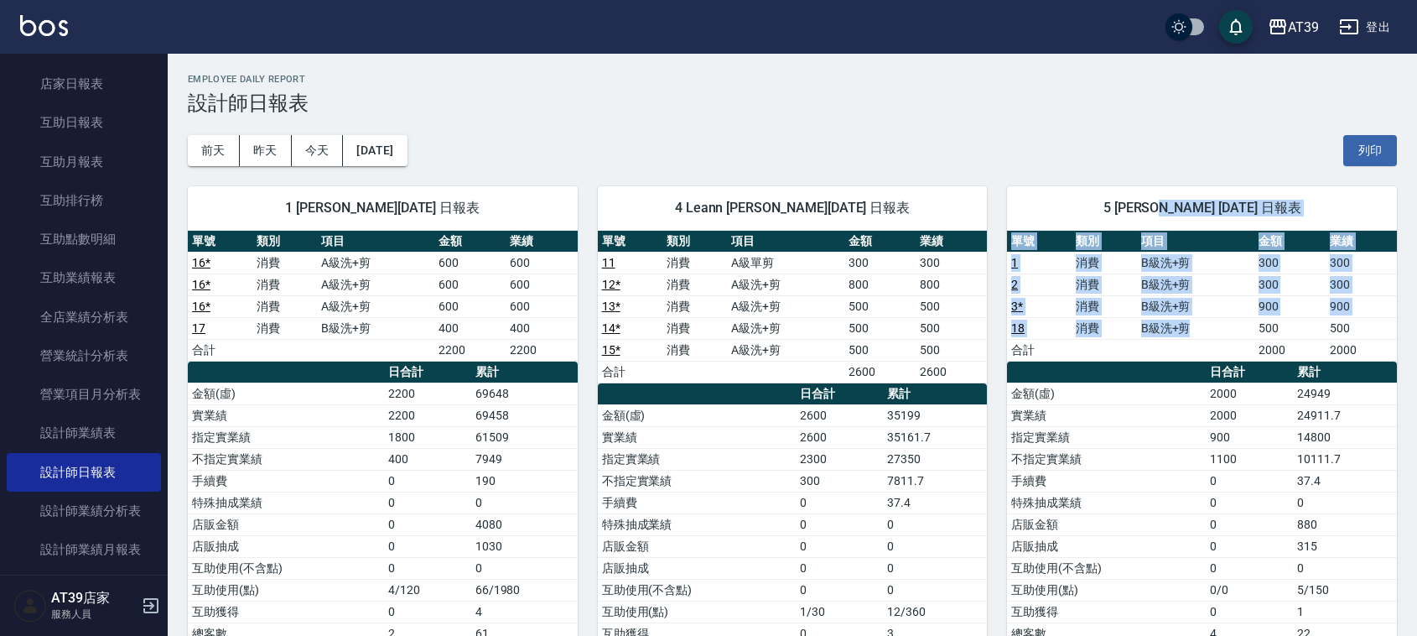
drag, startPoint x: 1182, startPoint y: 216, endPoint x: 1191, endPoint y: 338, distance: 121.9
click at [1191, 338] on div "5 愷爾 張愷兒 10/13/2025 日報表 單號 類別 項目 金額 業績 1 消費 B級洗+剪 300 300 2 消費 B級洗+剪 300 300 3 …" at bounding box center [1202, 480] width 390 height 588
click at [1191, 338] on td "B級洗+剪" at bounding box center [1195, 328] width 117 height 22
drag, startPoint x: 1191, startPoint y: 338, endPoint x: 1158, endPoint y: 189, distance: 153.0
click at [1158, 189] on div "5 愷爾 張愷兒 10/13/2025 日報表 單號 類別 項目 金額 業績 1 消費 B級洗+剪 300 300 2 消費 B級洗+剪 300 300 3 …" at bounding box center [1202, 480] width 390 height 588
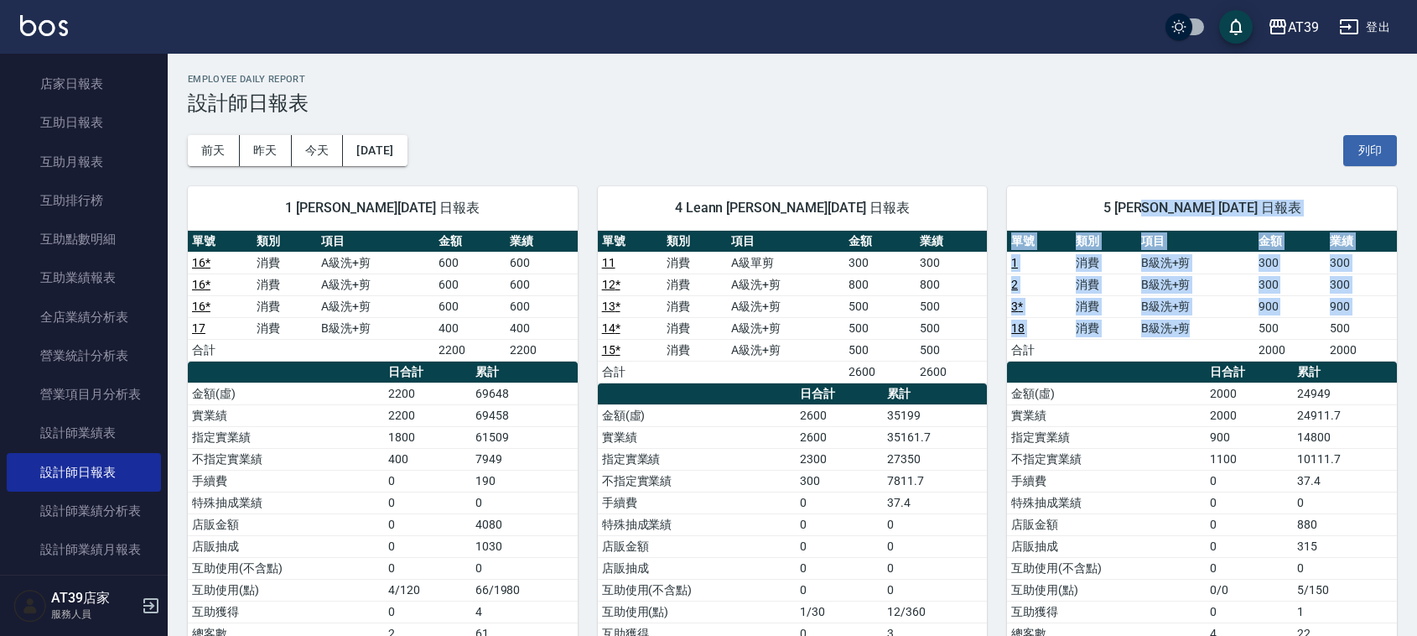
click at [1158, 189] on div "5 愷爾 張愷兒 10/13/2025 日報表" at bounding box center [1202, 208] width 390 height 44
drag, startPoint x: 1158, startPoint y: 189, endPoint x: 1168, endPoint y: 350, distance: 161.3
click at [1168, 350] on div "5 愷爾 張愷兒 10/13/2025 日報表 單號 類別 項目 金額 業績 1 消費 B級洗+剪 300 300 2 消費 B級洗+剪 300 300 3 …" at bounding box center [1202, 480] width 390 height 588
click at [1168, 350] on td "a dense table" at bounding box center [1195, 350] width 117 height 22
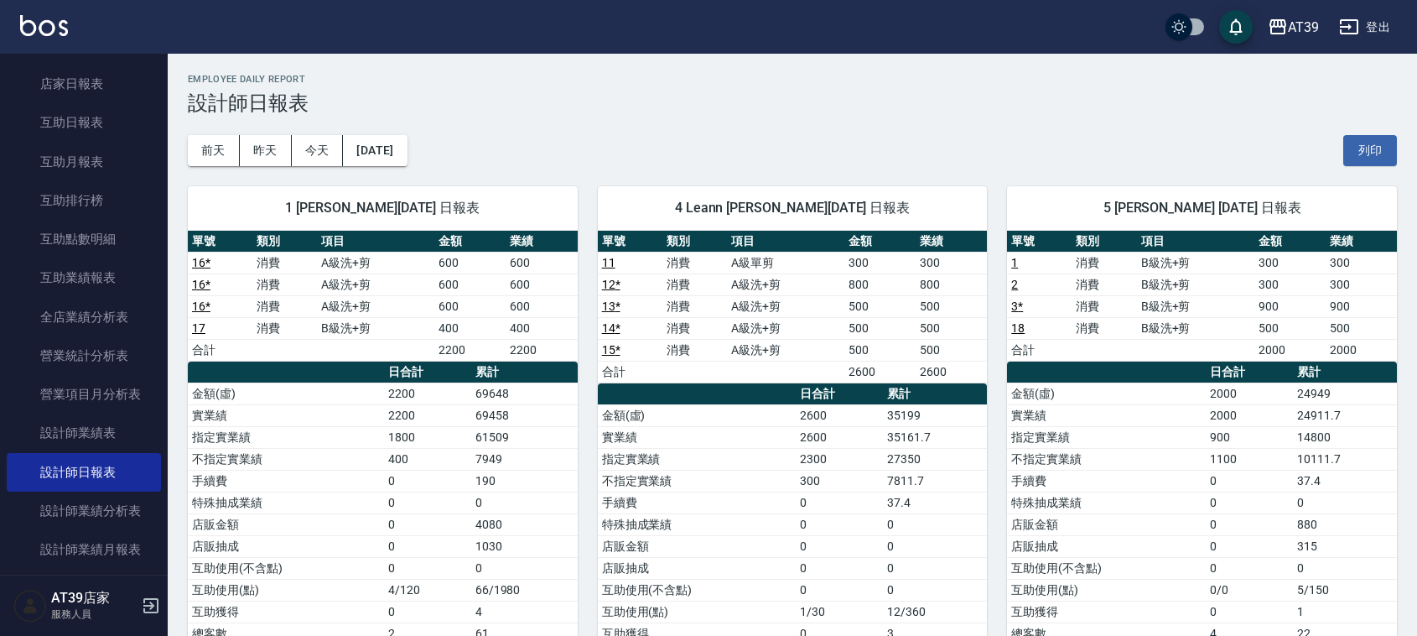
click at [1168, 350] on td "a dense table" at bounding box center [1195, 350] width 117 height 22
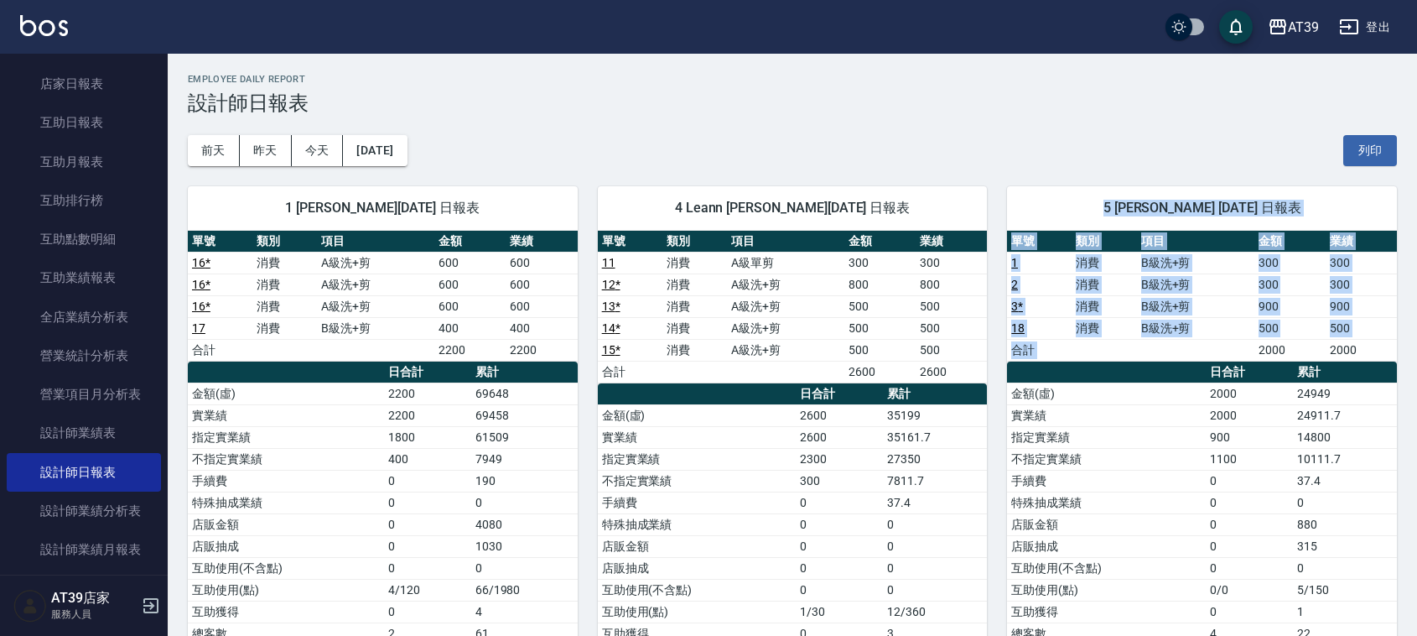
drag, startPoint x: 1168, startPoint y: 350, endPoint x: 1101, endPoint y: 205, distance: 159.0
click at [1101, 205] on div "5 愷爾 張愷兒 10/13/2025 日報表 單號 類別 項目 金額 業績 1 消費 B級洗+剪 300 300 2 消費 B級洗+剪 300 300 3 …" at bounding box center [1202, 480] width 390 height 588
click at [1101, 205] on span "5 愷爾 張愷兒 10/13/2025 日報表" at bounding box center [1202, 208] width 350 height 17
drag, startPoint x: 1101, startPoint y: 205, endPoint x: 1157, endPoint y: 371, distance: 174.5
click at [1157, 371] on div "5 愷爾 張愷兒 10/13/2025 日報表 單號 類別 項目 金額 業績 1 消費 B級洗+剪 300 300 2 消費 B級洗+剪 300 300 3 …" at bounding box center [1202, 480] width 390 height 588
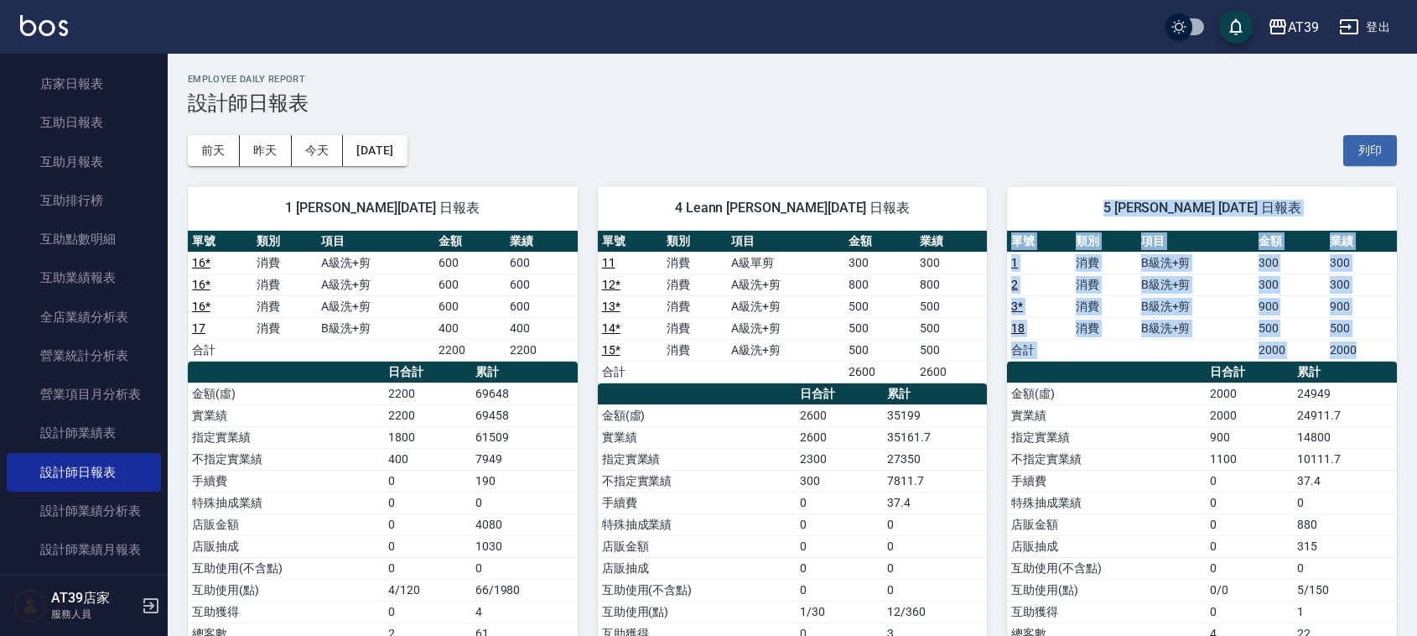
click at [1157, 371] on th "a dense table" at bounding box center [1106, 372] width 198 height 22
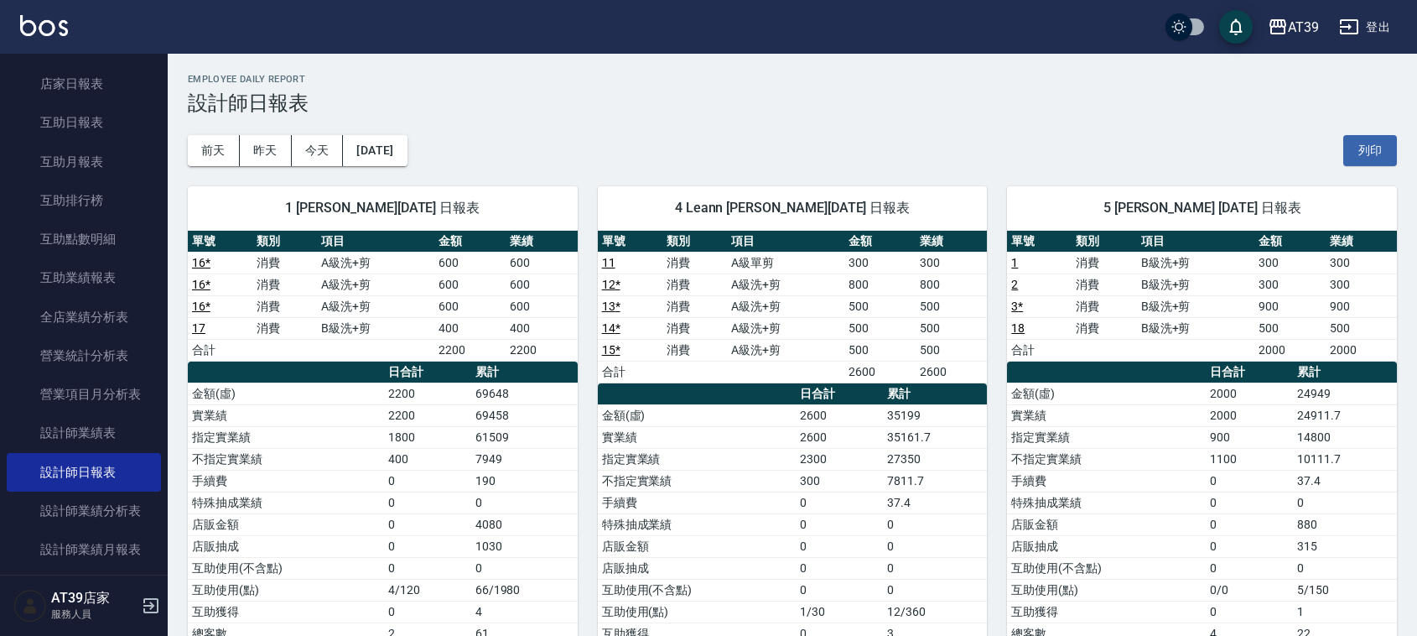
click at [390, 86] on div "Employee Daily Report 設計師日報表" at bounding box center [792, 94] width 1209 height 41
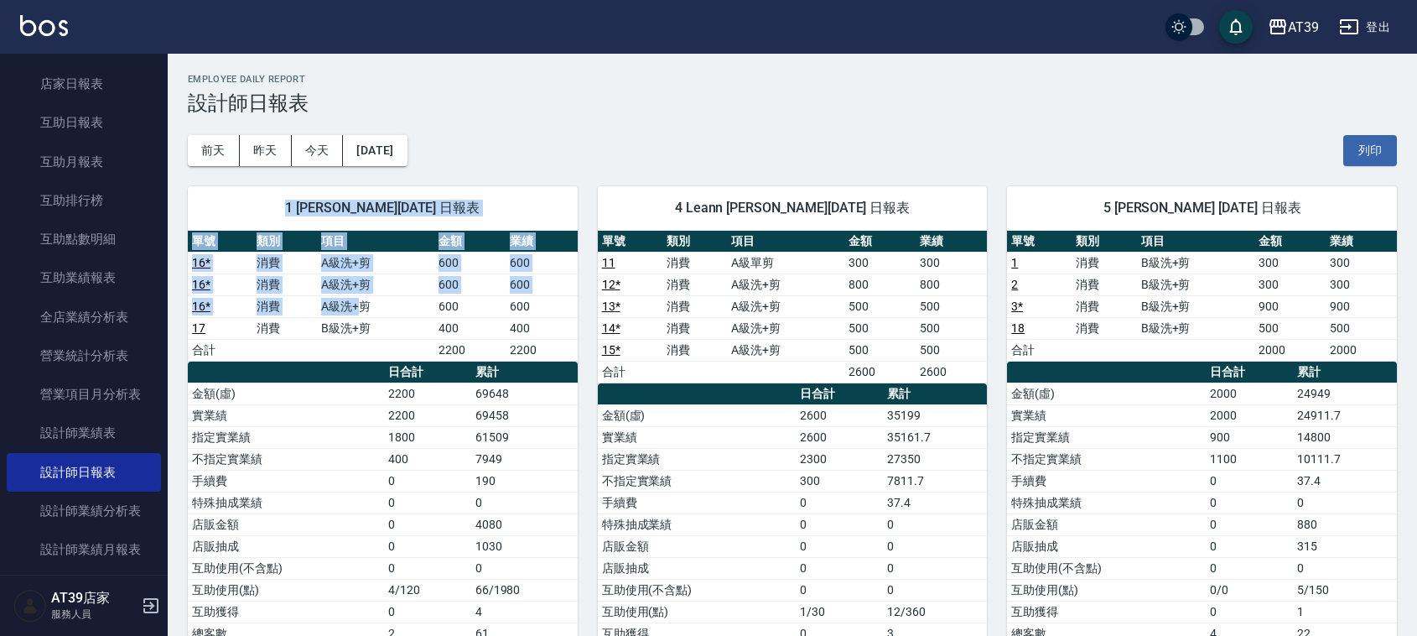
drag, startPoint x: 390, startPoint y: 86, endPoint x: 355, endPoint y: 306, distance: 223.3
click at [346, 292] on td "A級洗+剪" at bounding box center [375, 284] width 117 height 22
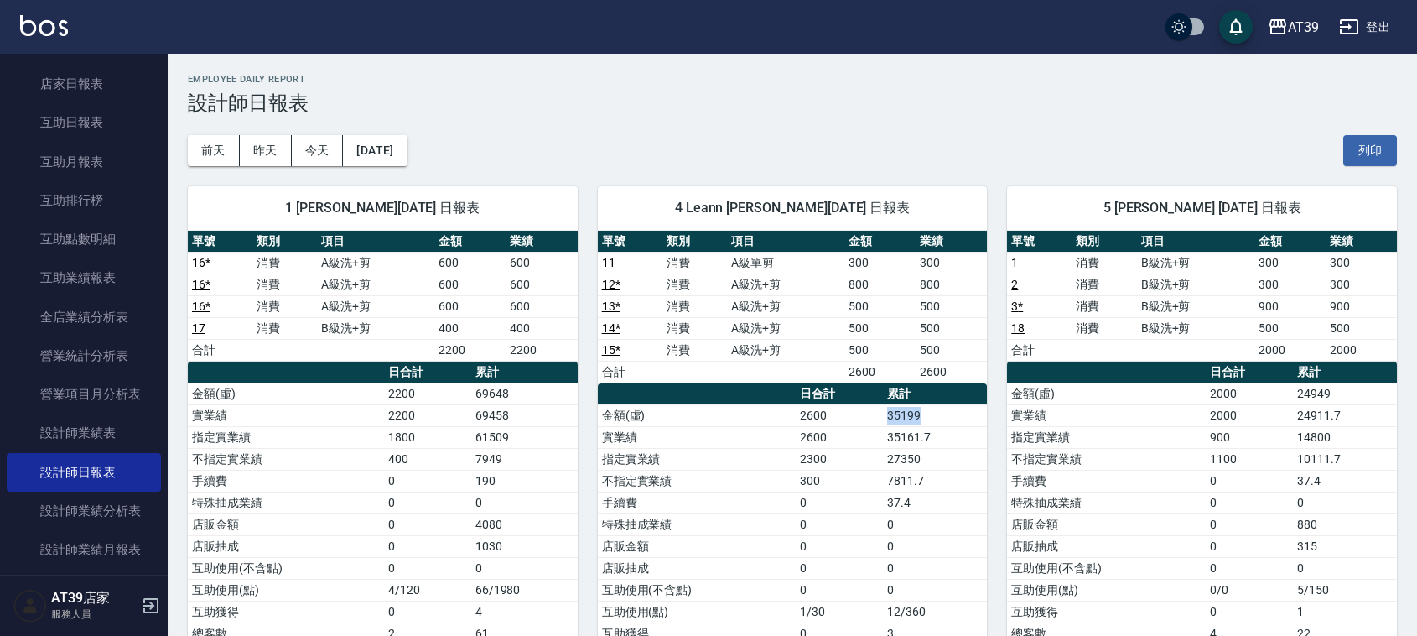
drag, startPoint x: 876, startPoint y: 422, endPoint x: 957, endPoint y: 423, distance: 80.5
click at [957, 423] on tr "金額(虛) 2600 35199" at bounding box center [793, 415] width 390 height 22
click at [957, 423] on td "35199" at bounding box center [935, 415] width 104 height 22
click at [359, 136] on button "2025/10/13" at bounding box center [375, 150] width 64 height 31
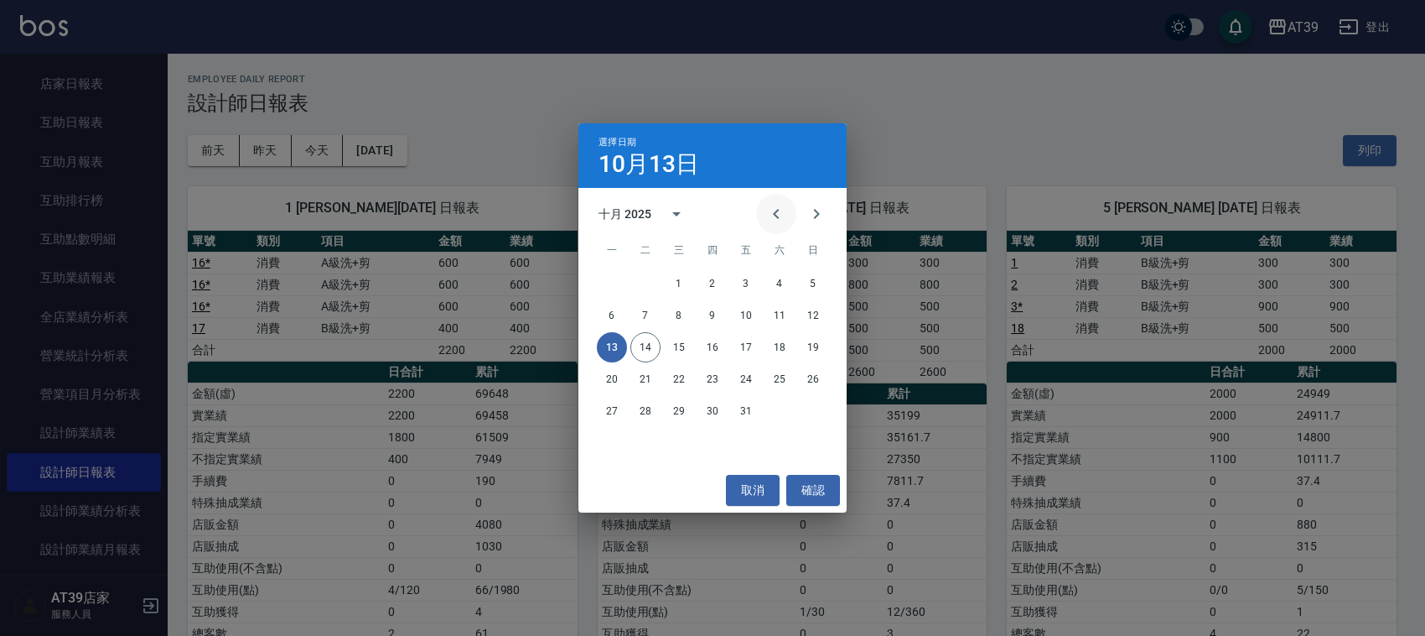
click at [782, 215] on icon "Previous month" at bounding box center [776, 214] width 20 height 20
click at [776, 304] on button "13" at bounding box center [780, 315] width 30 height 30
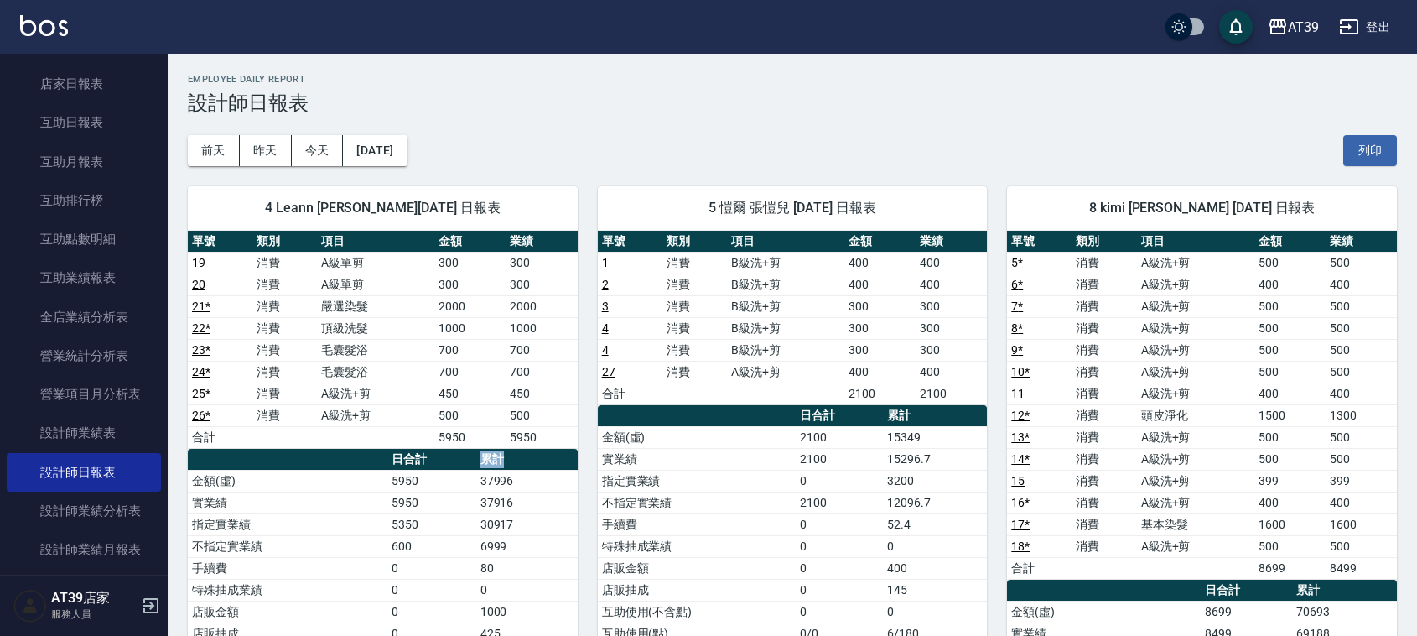
drag, startPoint x: 480, startPoint y: 470, endPoint x: 516, endPoint y: 468, distance: 35.3
click at [516, 468] on th "累計" at bounding box center [526, 460] width 101 height 22
click at [521, 476] on td "37996" at bounding box center [526, 481] width 101 height 22
drag, startPoint x: 522, startPoint y: 490, endPoint x: 458, endPoint y: 470, distance: 67.6
click at [458, 470] on table "日合計 累計 金額(虛) 5950 37996 實業績 5950 37916 指定實業績 5350 30917 不指定實業績 600 6999 手續費 0 8…" at bounding box center [383, 634] width 390 height 371
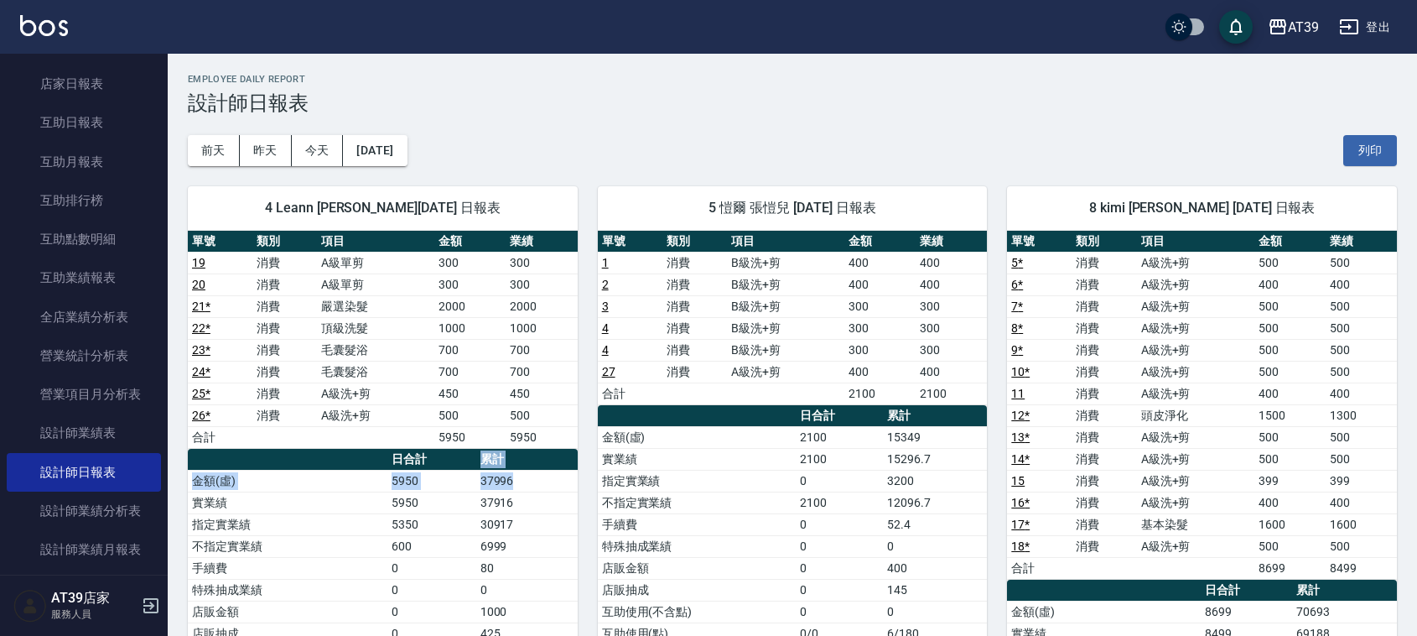
click at [458, 470] on th "日合計" at bounding box center [431, 460] width 88 height 22
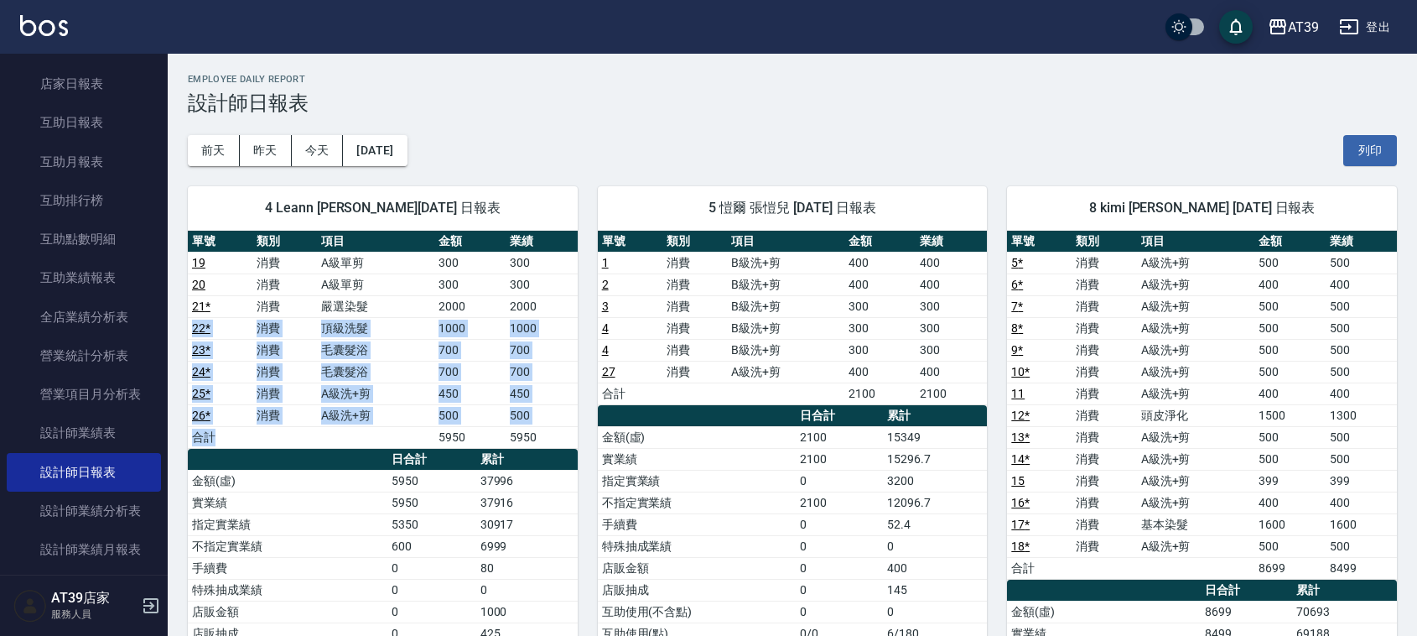
drag, startPoint x: 546, startPoint y: 307, endPoint x: 227, endPoint y: 436, distance: 343.8
click at [227, 436] on tbody "19 消費 A級單剪 300 300 20 消費 A級單剪 300 300 21 * 消費 嚴選染髮 2000 2000 22 * 消費 頂級洗髮 1000 …" at bounding box center [383, 350] width 390 height 196
click at [227, 436] on td "合計" at bounding box center [220, 437] width 65 height 22
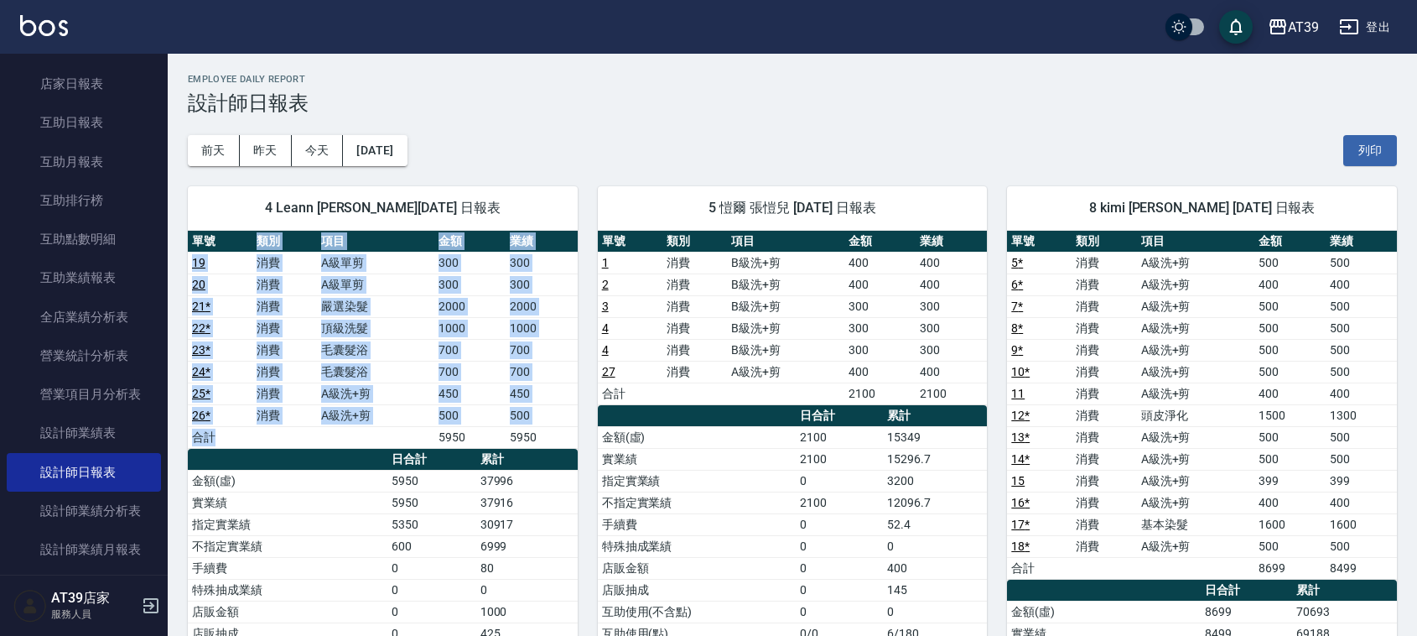
drag, startPoint x: 237, startPoint y: 236, endPoint x: 304, endPoint y: 441, distance: 215.3
click at [304, 441] on table "單號 類別 項目 金額 業績 19 消費 A級單剪 300 300 20 消費 A級單剪 300 300 21 * 消費 嚴選染髮 2000 2000 22 …" at bounding box center [383, 340] width 390 height 218
click at [304, 441] on td "a dense table" at bounding box center [284, 437] width 65 height 22
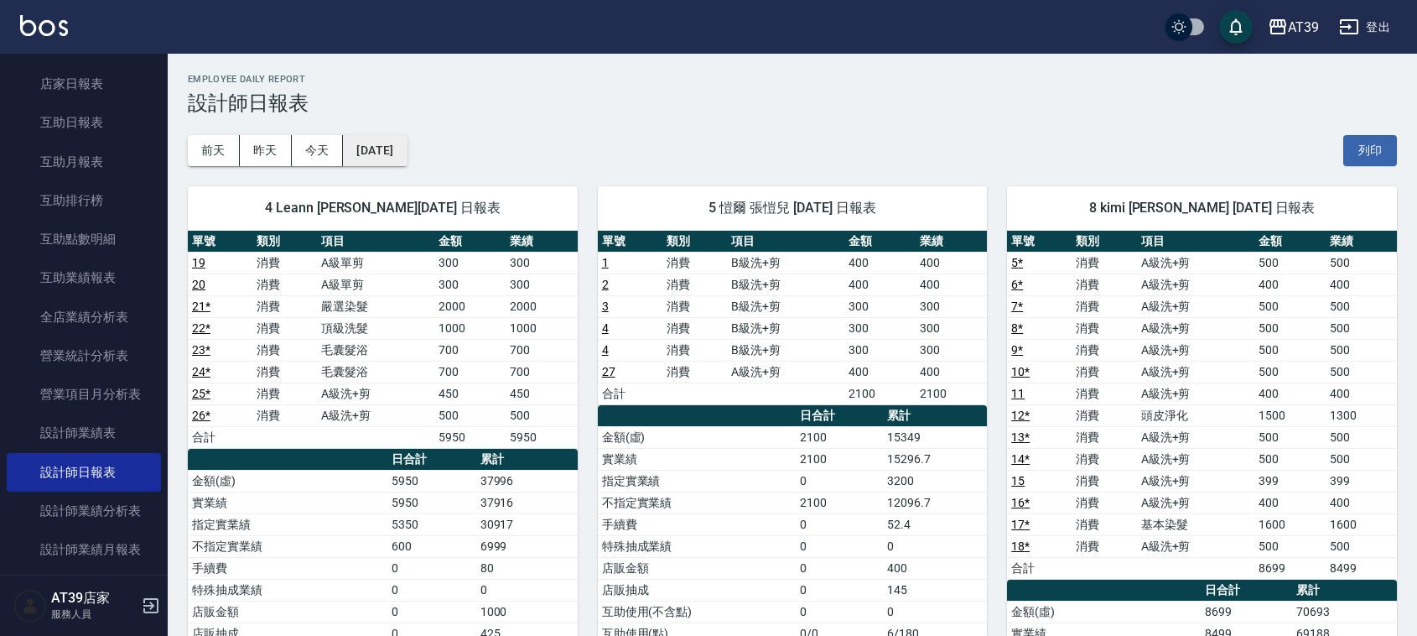
click at [353, 149] on button "2025/09/13" at bounding box center [375, 150] width 64 height 31
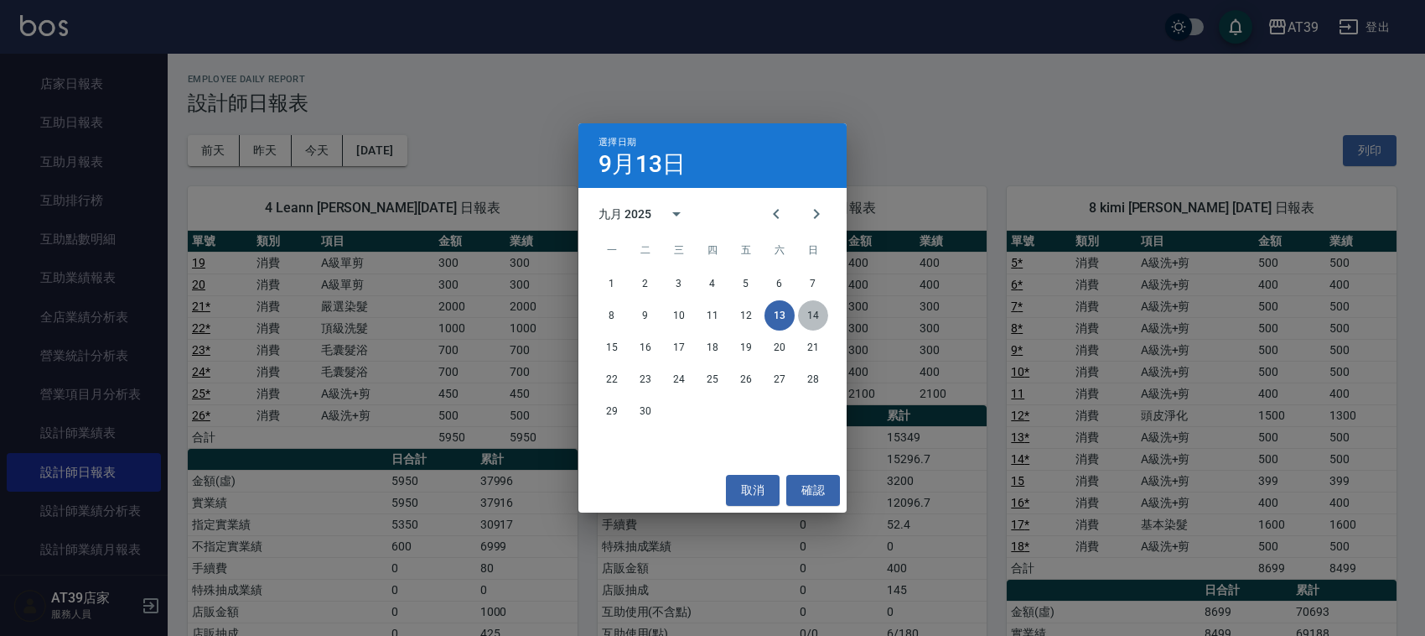
click at [802, 319] on button "14" at bounding box center [813, 315] width 30 height 30
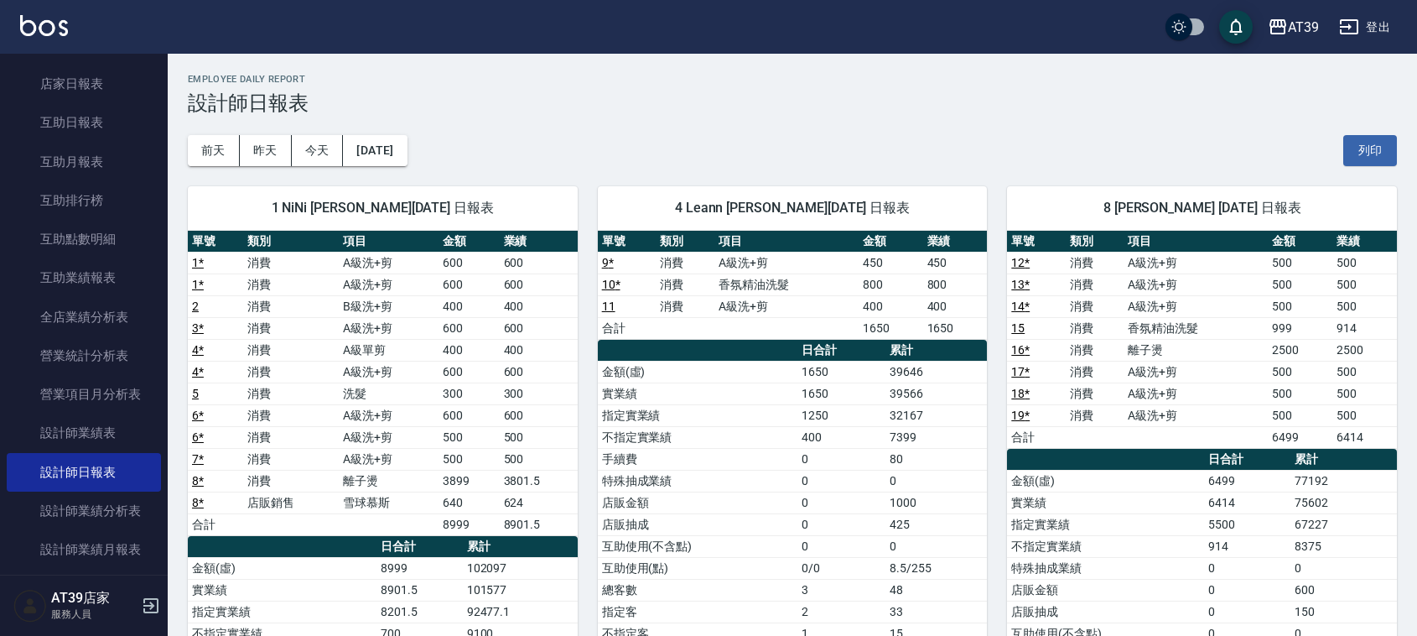
click at [776, 319] on td "a dense table" at bounding box center [786, 328] width 144 height 22
click at [39, 34] on img at bounding box center [44, 25] width 48 height 21
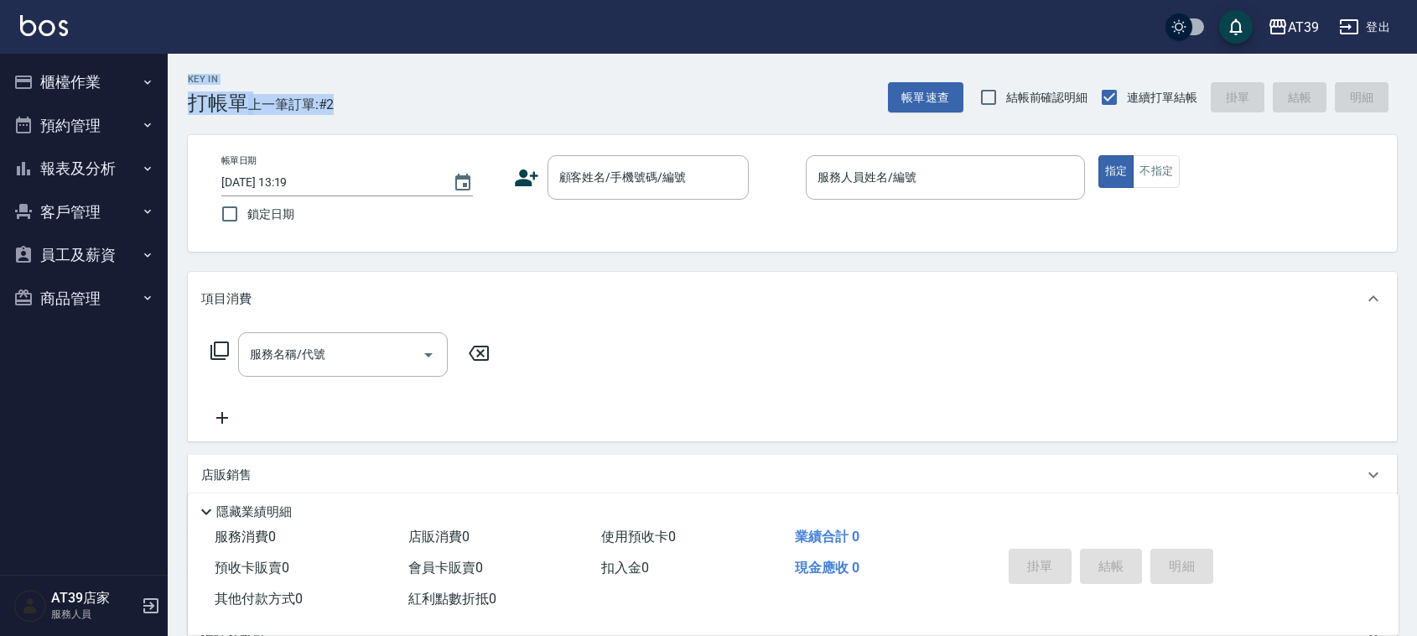
drag, startPoint x: 186, startPoint y: 77, endPoint x: 355, endPoint y: 113, distance: 172.3
click at [355, 113] on div "Key In 打帳單 上一筆訂單:#2 帳單速查 結帳前確認明細 連續打單結帳 掛單 結帳 明細" at bounding box center [782, 84] width 1229 height 61
drag, startPoint x: 355, startPoint y: 113, endPoint x: 275, endPoint y: 92, distance: 82.4
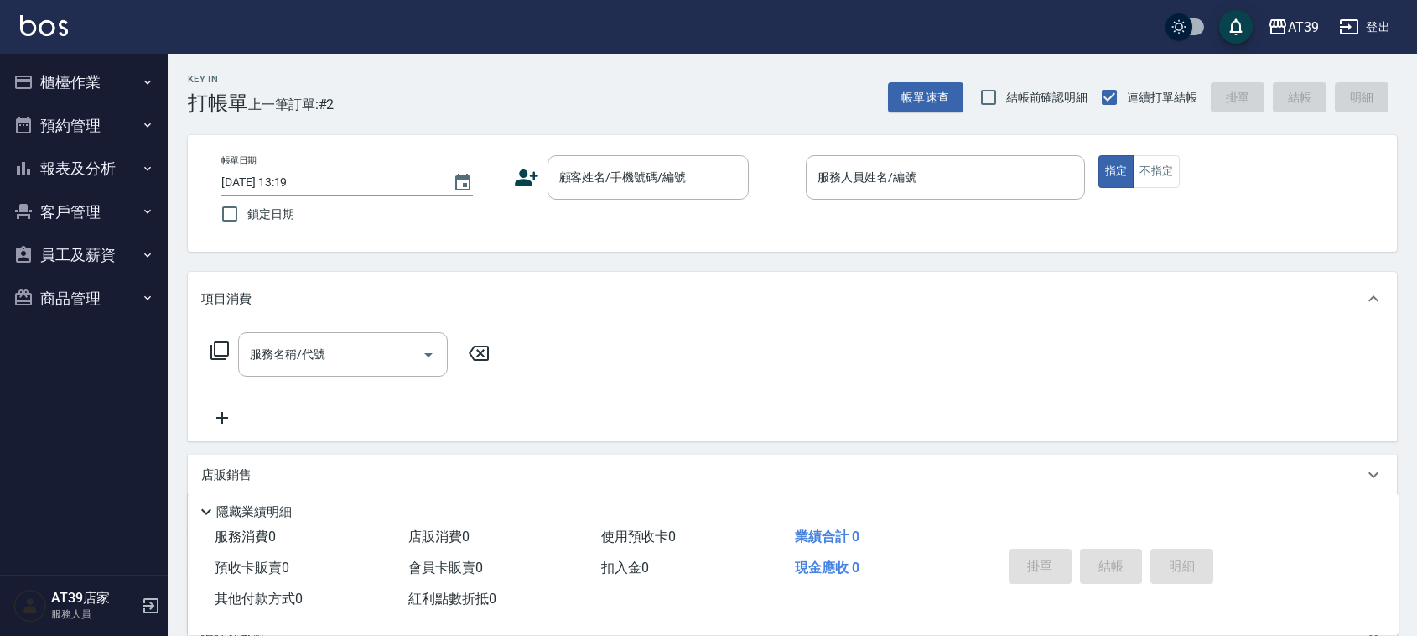
click at [299, 95] on div "Key In 打帳單 上一筆訂單:#2 帳單速查 結帳前確認明細 連續打單結帳 掛單 結帳 明細" at bounding box center [782, 84] width 1229 height 61
drag, startPoint x: 275, startPoint y: 92, endPoint x: 258, endPoint y: 94, distance: 16.9
click at [271, 91] on div "Key In 打帳單 上一筆訂單:#2" at bounding box center [251, 84] width 166 height 61
drag, startPoint x: 224, startPoint y: 84, endPoint x: 194, endPoint y: 65, distance: 35.8
click at [197, 65] on div "Key In 打帳單 上一筆訂單:#2" at bounding box center [251, 84] width 166 height 61
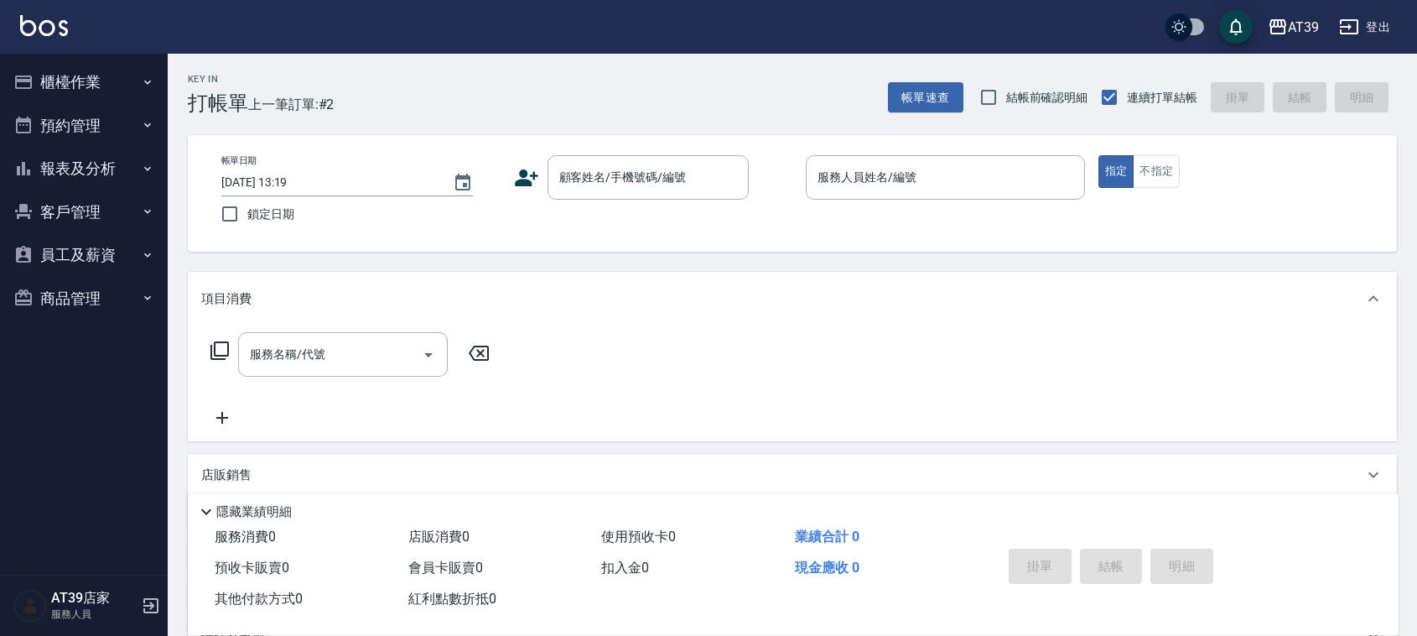
click at [194, 65] on div "Key In 打帳單 上一筆訂單:#2" at bounding box center [251, 84] width 166 height 61
drag, startPoint x: 190, startPoint y: 77, endPoint x: 377, endPoint y: 105, distance: 189.0
click at [377, 105] on div "Key In 打帳單 上一筆訂單:#2 帳單速查 結帳前確認明細 連續打單結帳 掛單 結帳 明細" at bounding box center [782, 84] width 1229 height 61
drag, startPoint x: 377, startPoint y: 105, endPoint x: 182, endPoint y: 75, distance: 197.6
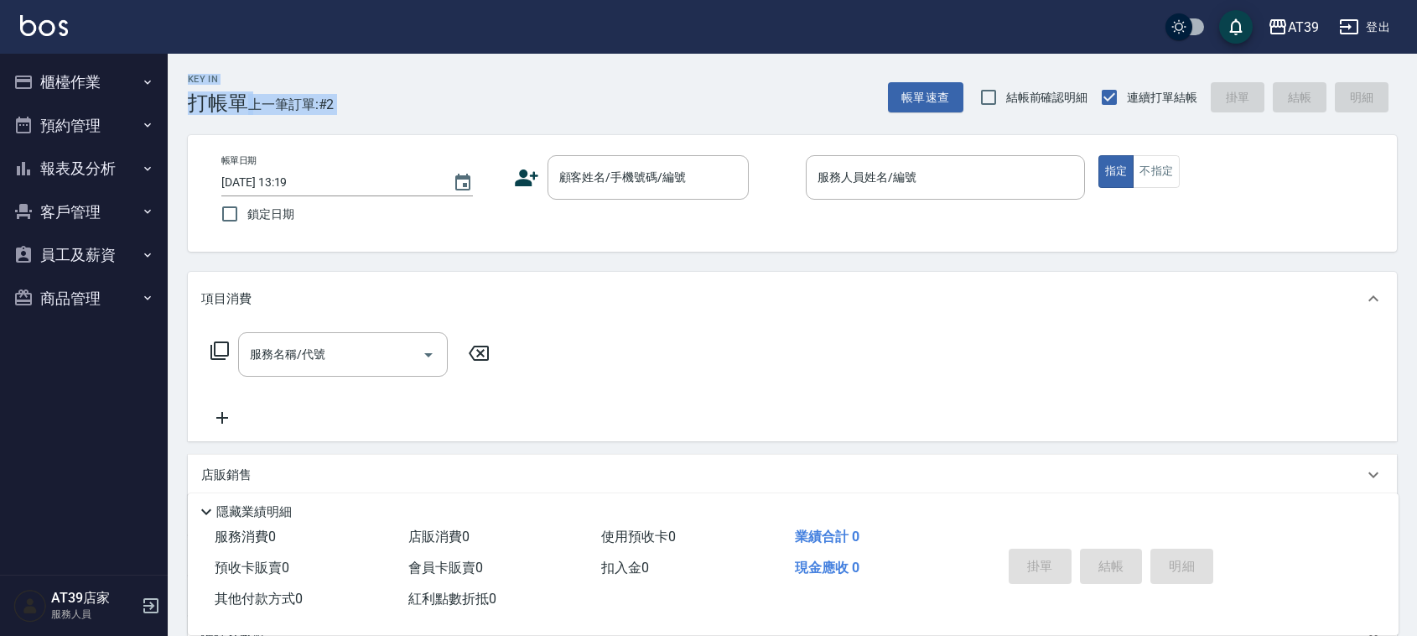
click at [182, 75] on div "Key In 打帳單 上一筆訂單:#2 帳單速查 結帳前確認明細 連續打單結帳 掛單 結帳 明細" at bounding box center [782, 84] width 1229 height 61
click at [193, 84] on h2 "Key In" at bounding box center [218, 79] width 60 height 11
click at [262, 67] on div "Key In 打帳單 上一筆訂單:#2" at bounding box center [251, 84] width 166 height 61
click at [124, 170] on button "報表及分析" at bounding box center [84, 169] width 154 height 44
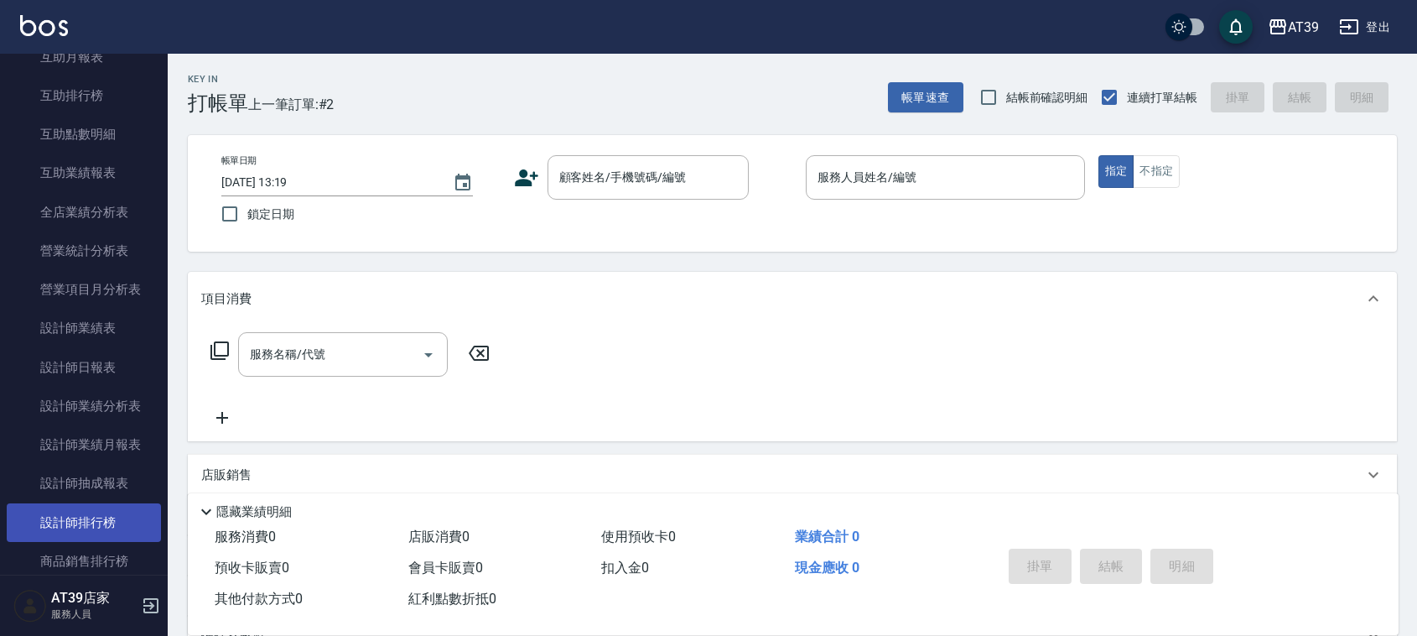
scroll to position [419, 0]
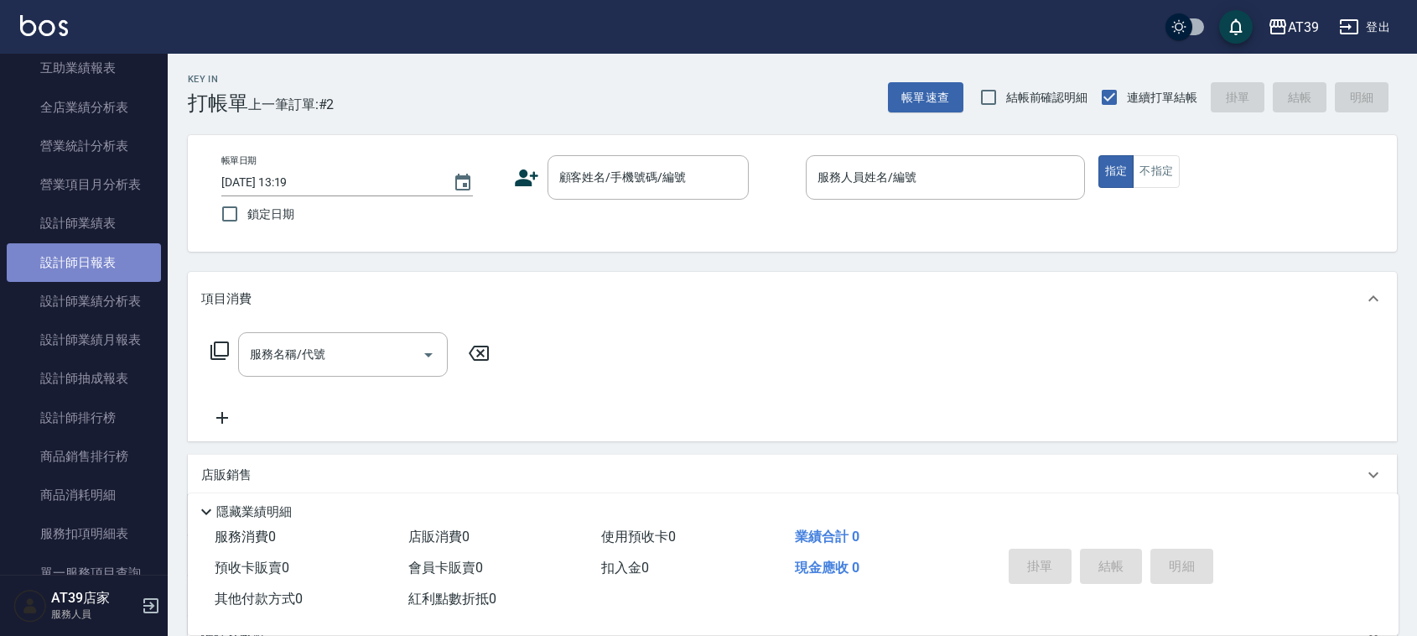
click at [126, 262] on link "設計師日報表" at bounding box center [84, 262] width 154 height 39
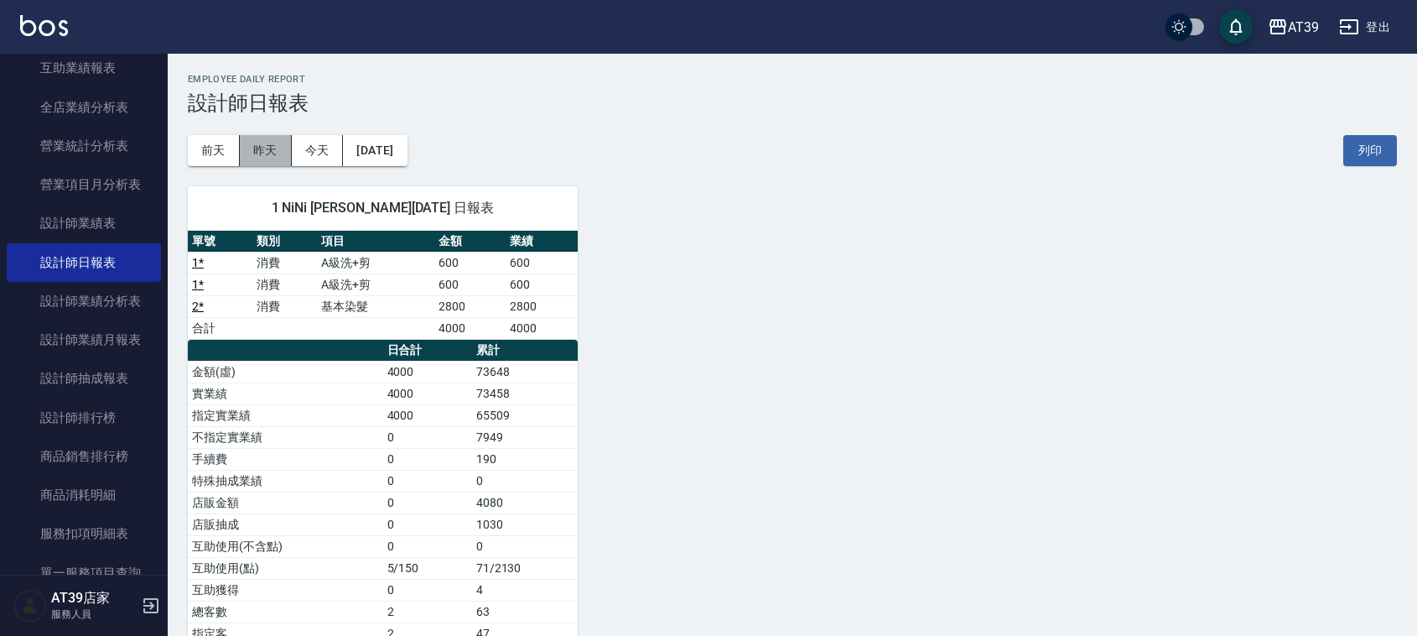
click at [256, 145] on button "昨天" at bounding box center [266, 150] width 52 height 31
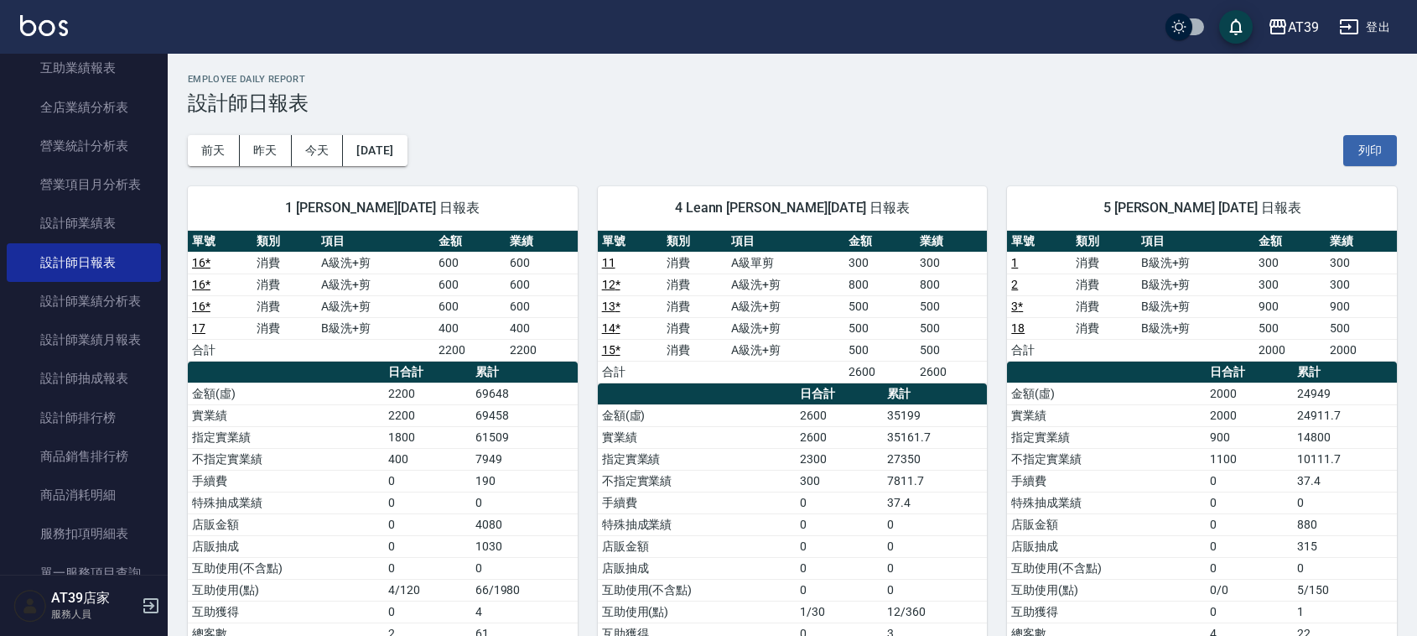
click at [1376, 321] on td "500" at bounding box center [1361, 328] width 71 height 22
click at [38, 29] on img at bounding box center [44, 25] width 48 height 21
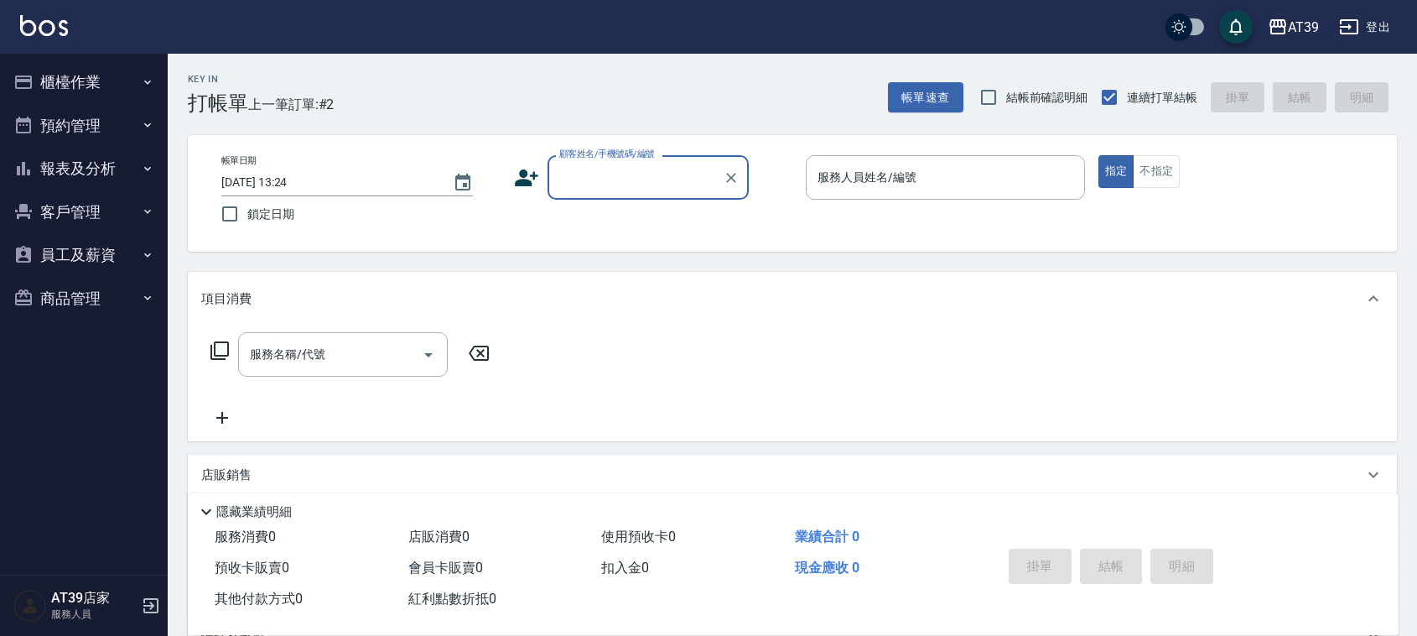
click at [118, 202] on button "客戶管理" at bounding box center [84, 212] width 154 height 44
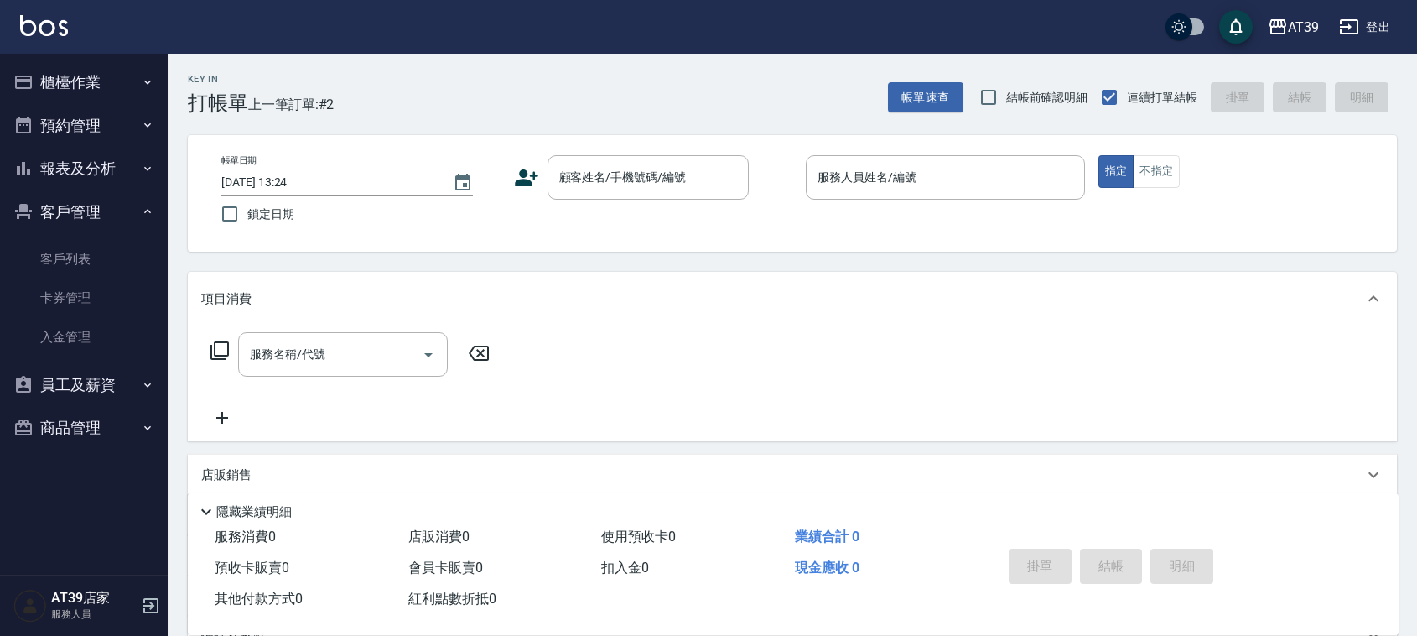
click at [107, 190] on button "客戶管理" at bounding box center [84, 212] width 154 height 44
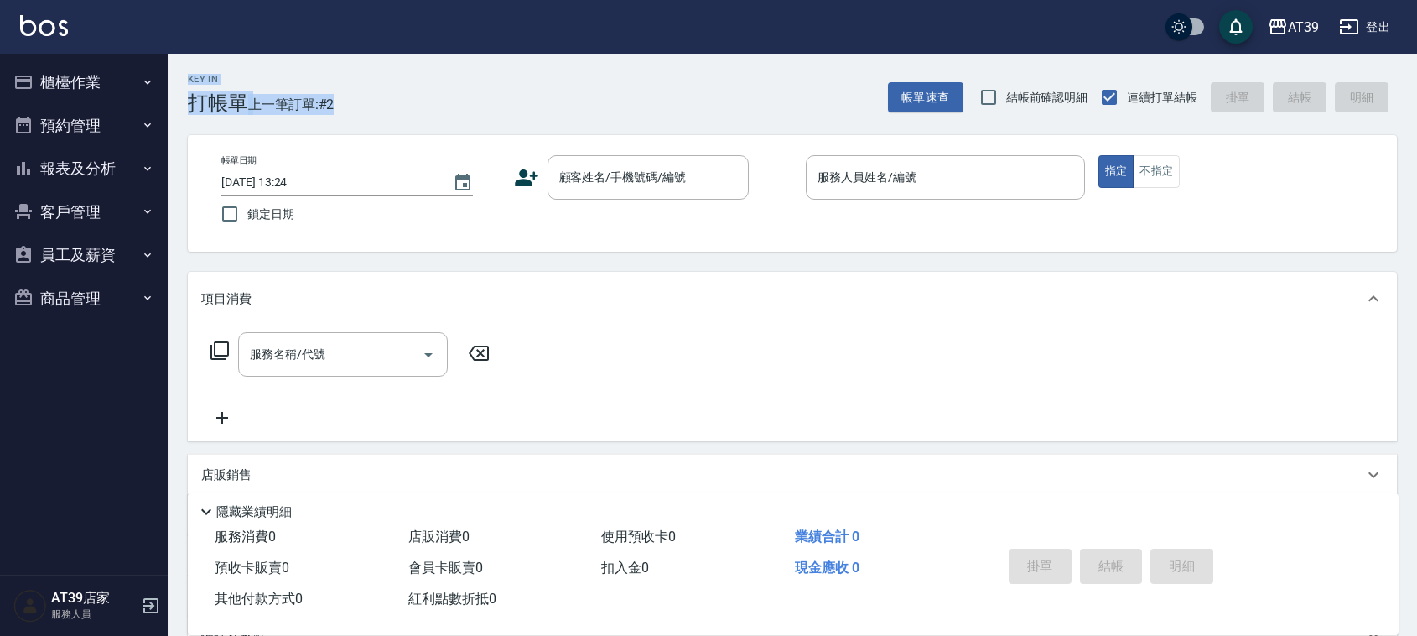
drag, startPoint x: 179, startPoint y: 80, endPoint x: 331, endPoint y: 101, distance: 154.0
click at [331, 101] on div "Key In 打帳單 上一筆訂單:#2" at bounding box center [251, 84] width 166 height 61
click at [331, 101] on span "上一筆訂單:#2" at bounding box center [291, 104] width 86 height 21
drag, startPoint x: 331, startPoint y: 101, endPoint x: 198, endPoint y: 53, distance: 141.9
click at [198, 53] on div "AT39 登出 櫃檯作業 打帳單 帳單列表 現金收支登錄 每日結帳 排班表 現場電腦打卡 預約管理 預約管理 單日預約紀錄 單週預約紀錄 報表及分析 報表目錄…" at bounding box center [708, 408] width 1417 height 816
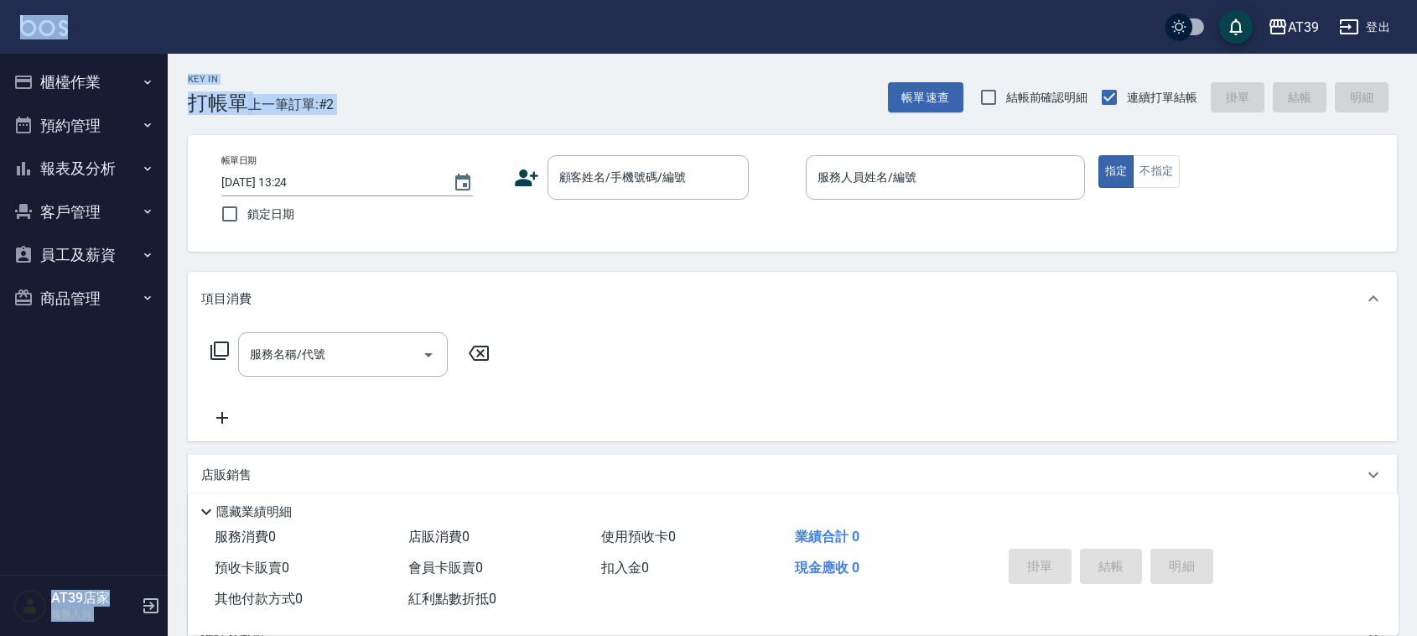
click at [198, 53] on div "AT39 登出" at bounding box center [708, 27] width 1417 height 54
click at [490, 84] on div "Key In 打帳單 上一筆訂單:#2 帳單速查 結帳前確認明細 連續打單結帳 掛單 結帳 明細" at bounding box center [782, 84] width 1229 height 61
